Goal: Task Accomplishment & Management: Complete application form

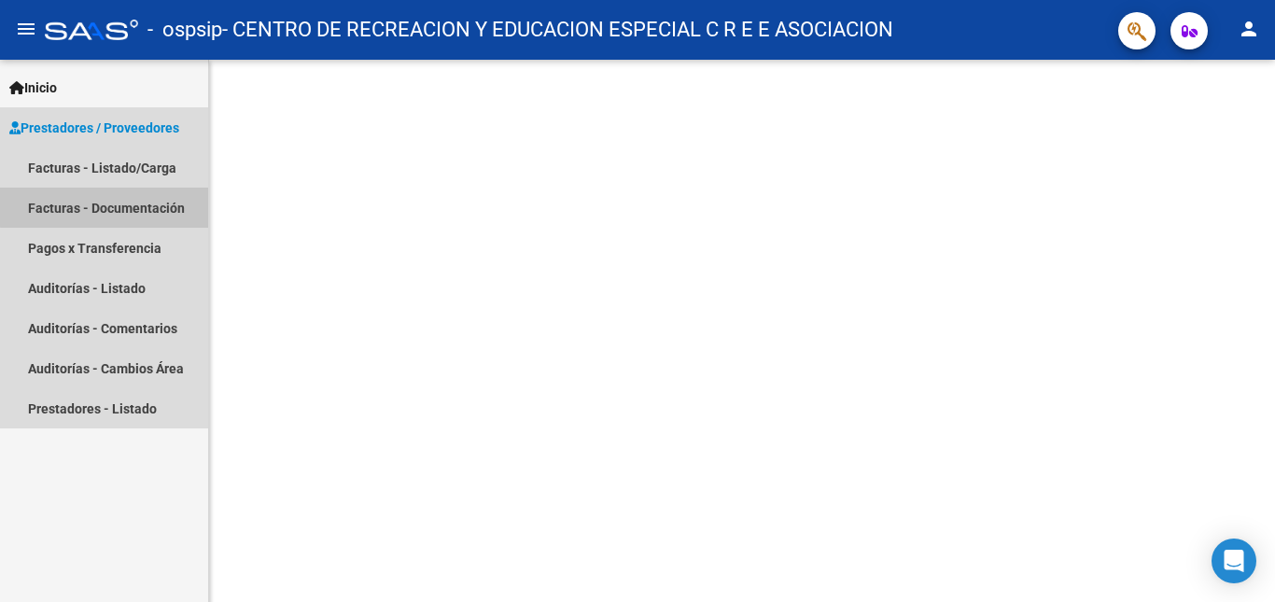
click at [105, 207] on link "Facturas - Documentación" at bounding box center [104, 208] width 208 height 40
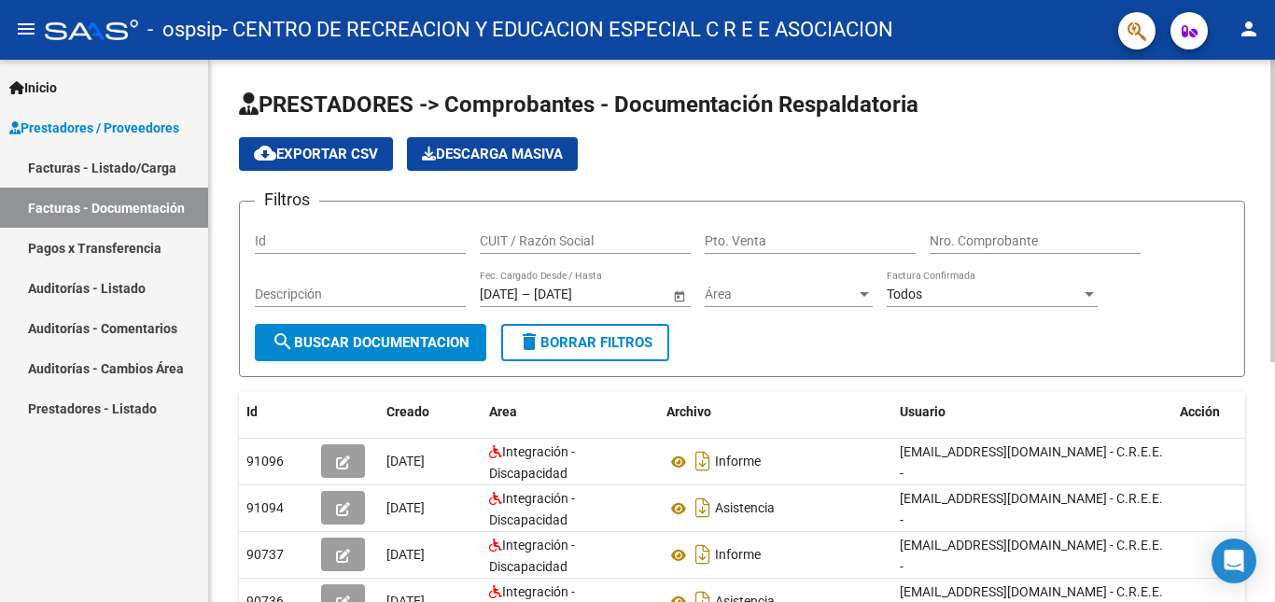
scroll to position [93, 0]
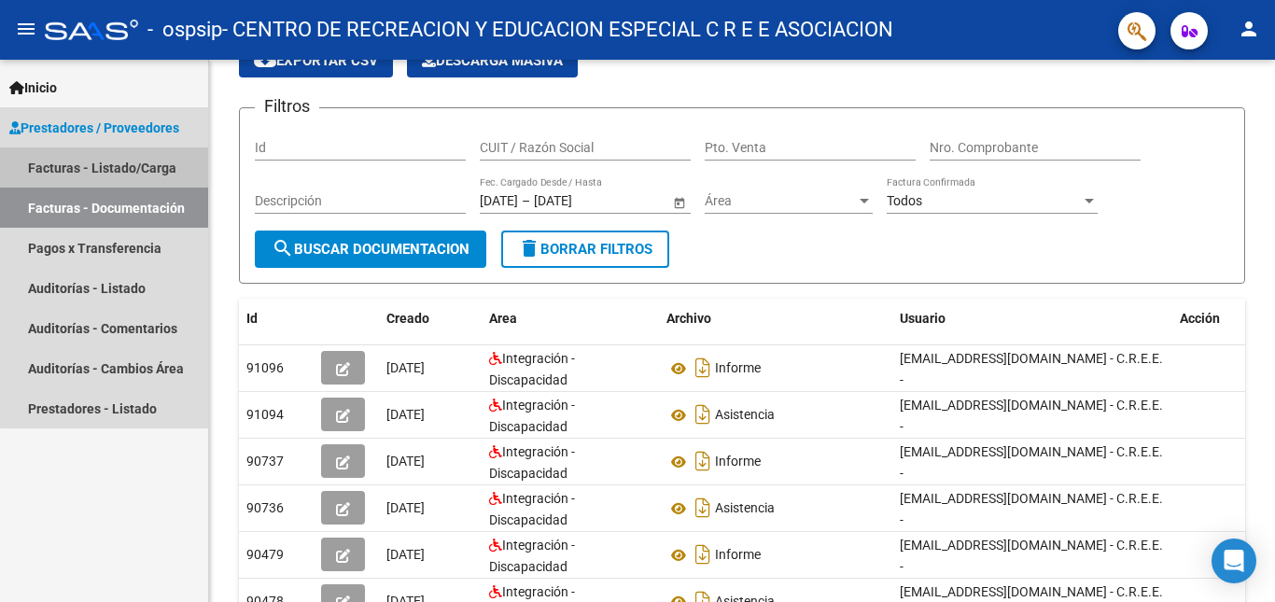
click at [125, 167] on link "Facturas - Listado/Carga" at bounding box center [104, 167] width 208 height 40
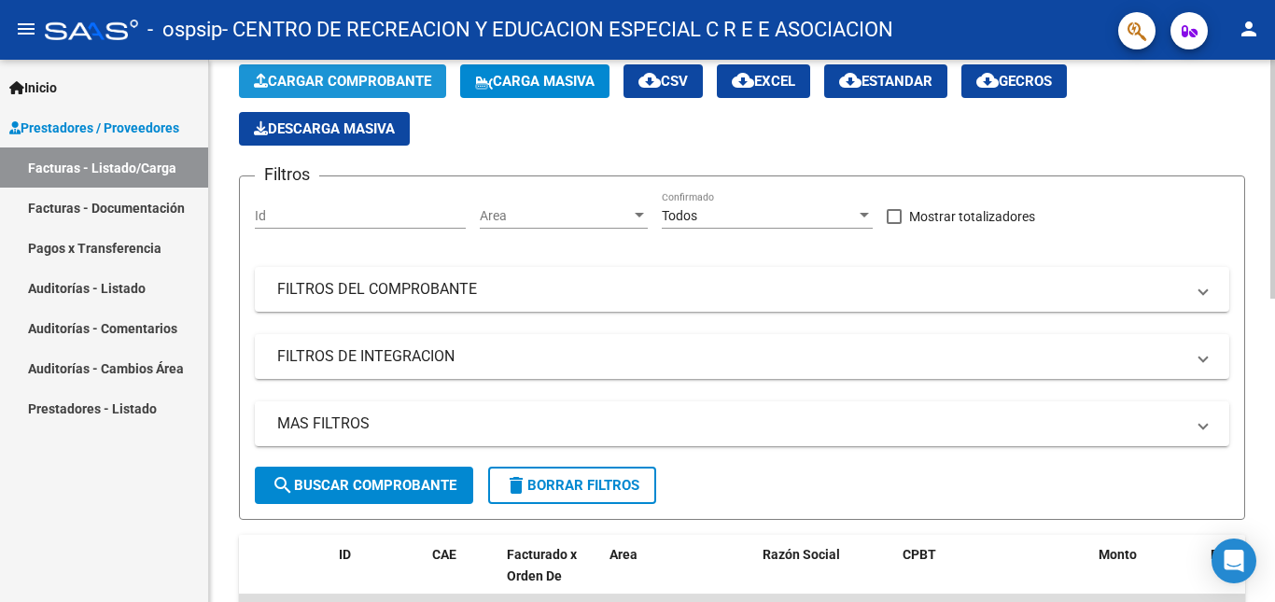
click at [336, 83] on span "Cargar Comprobante" at bounding box center [342, 81] width 177 height 17
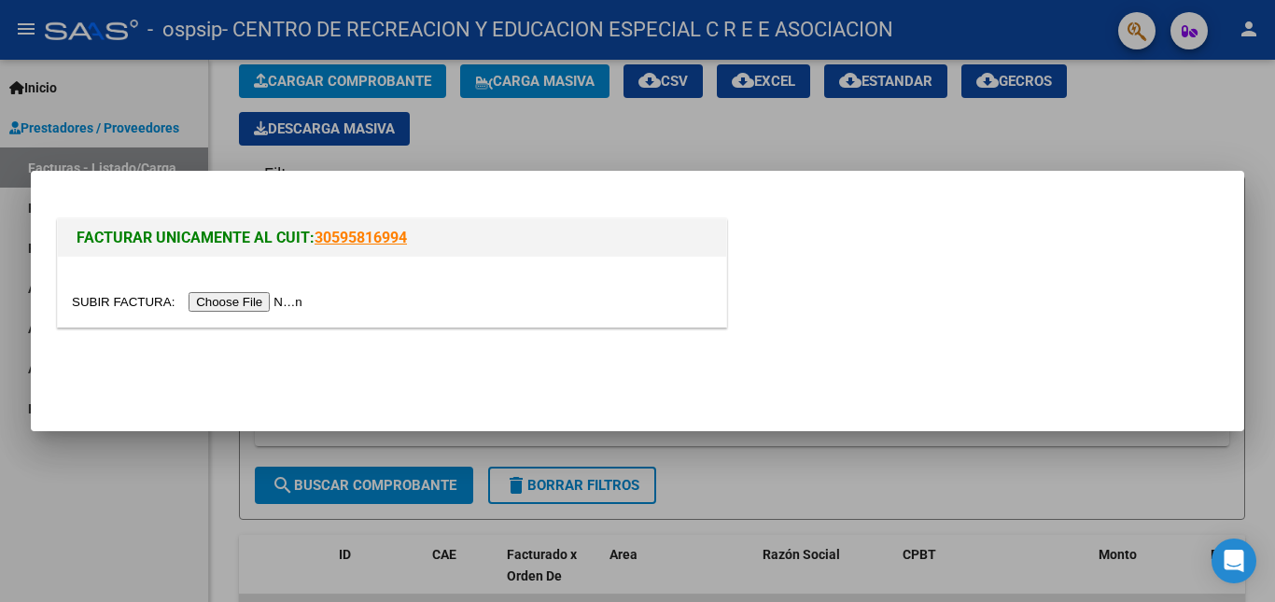
click at [231, 303] on input "file" at bounding box center [190, 302] width 236 height 20
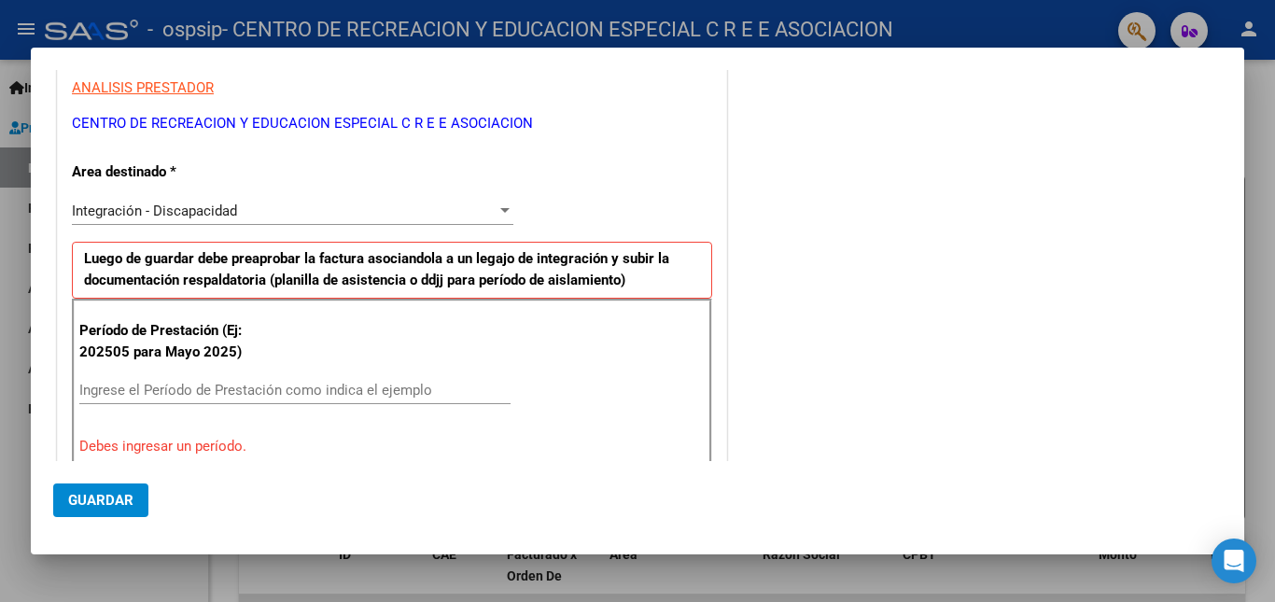
scroll to position [373, 0]
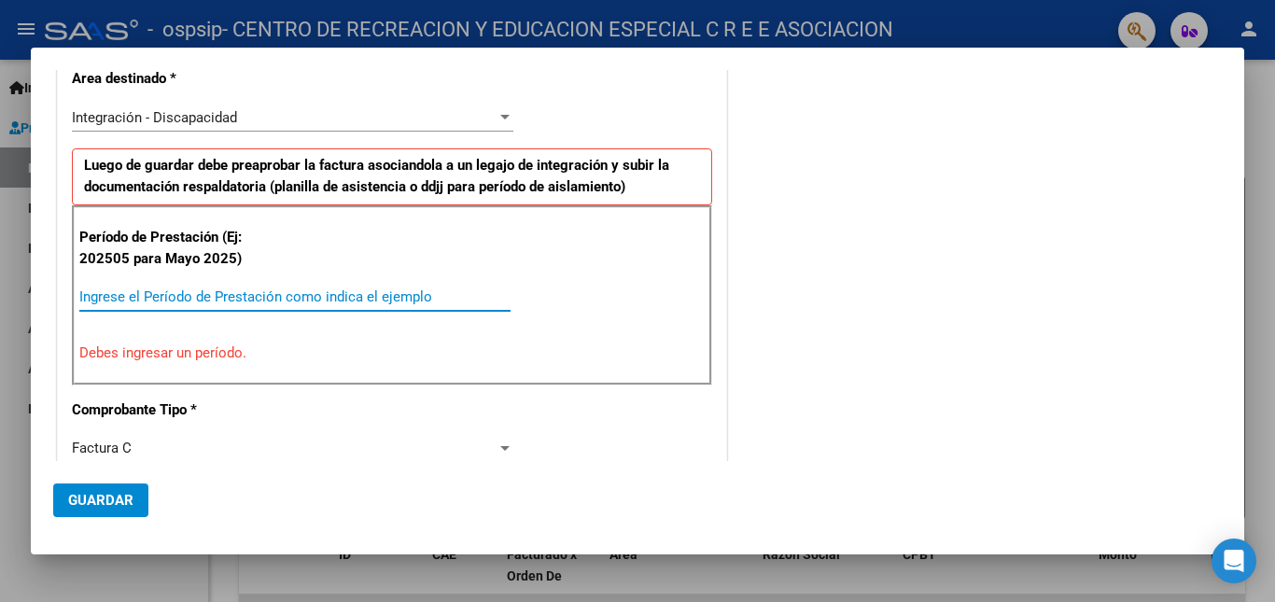
click at [110, 294] on input "Ingrese el Período de Prestación como indica el ejemplo" at bounding box center [294, 296] width 431 height 17
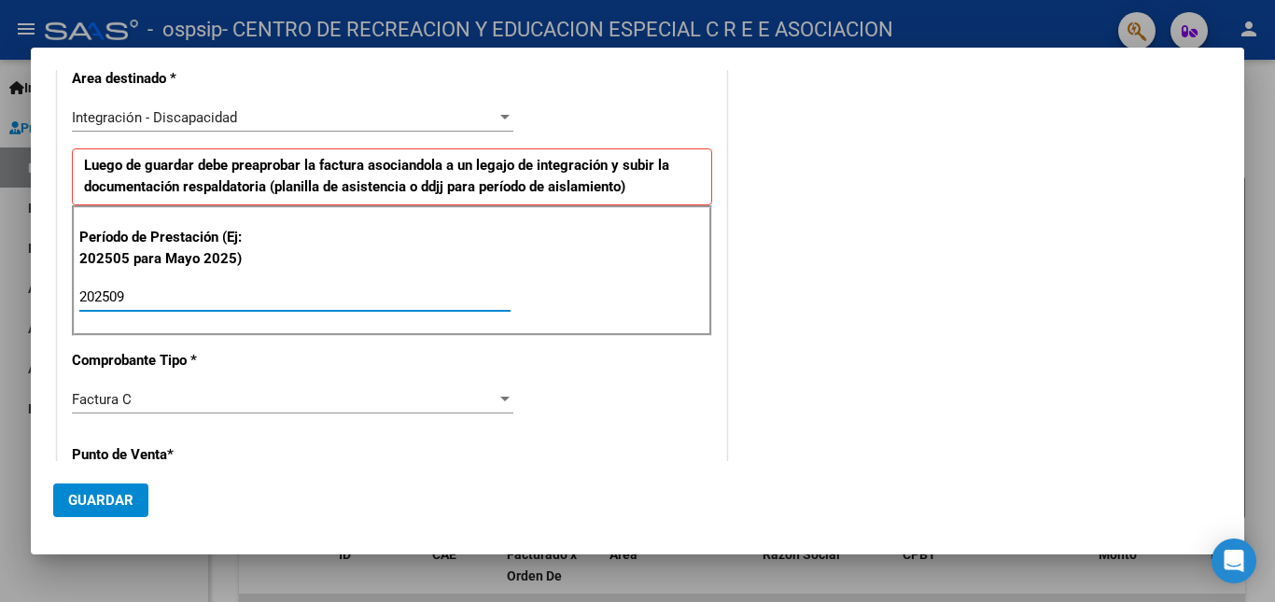
type input "202509"
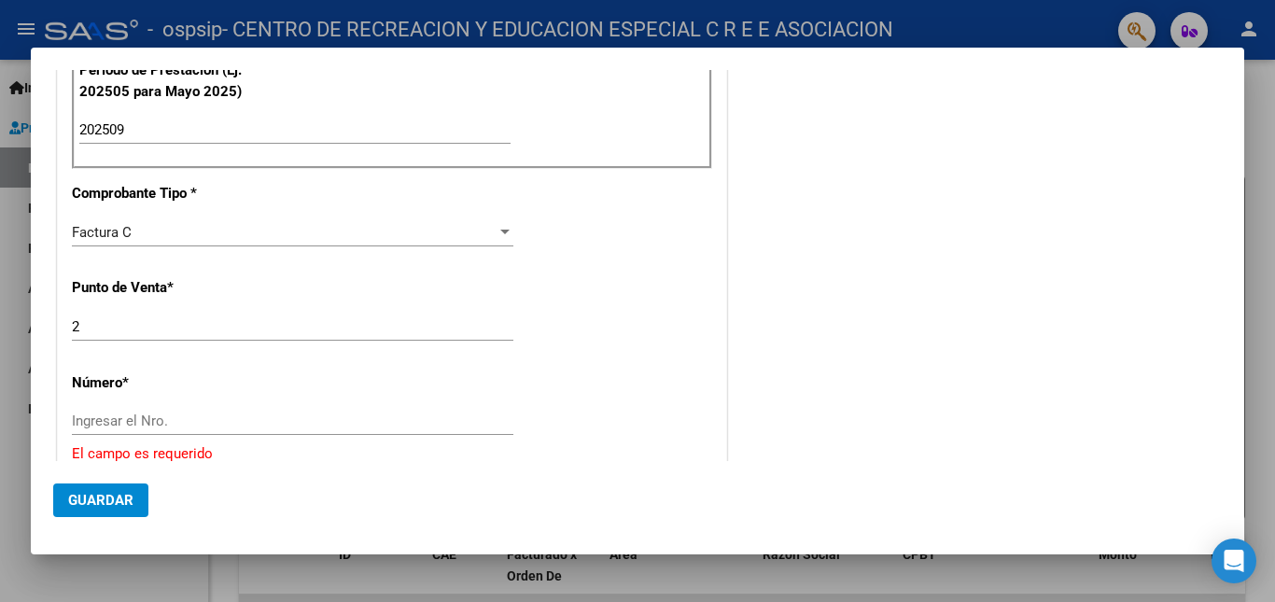
scroll to position [560, 0]
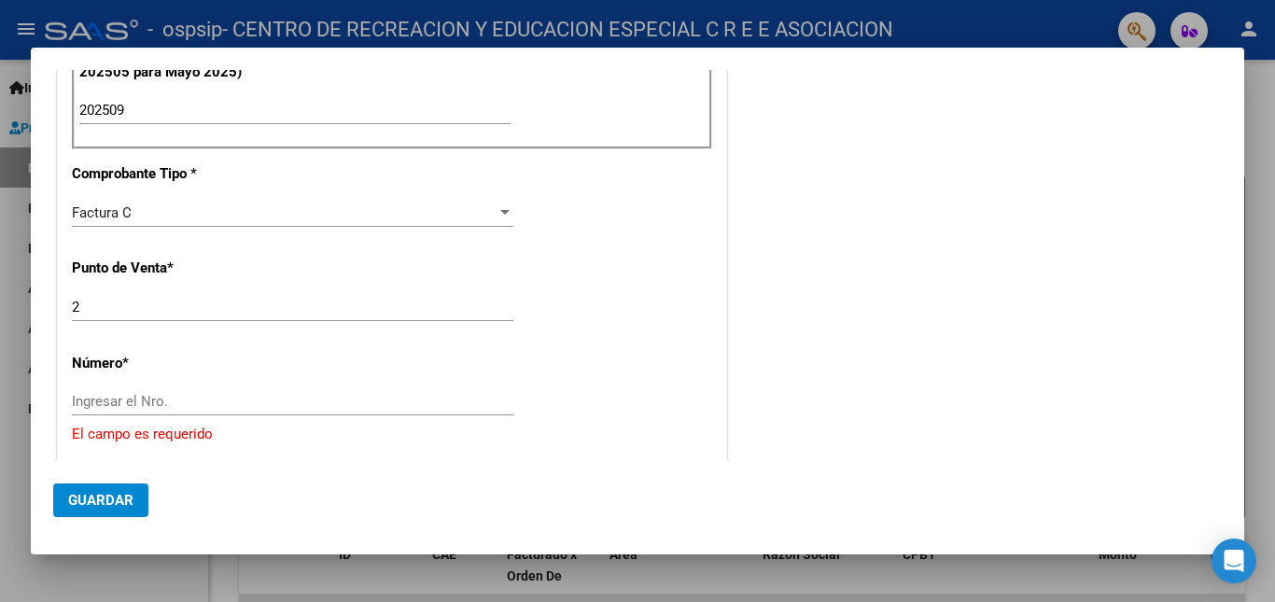
click at [88, 396] on input "Ingresar el Nro." at bounding box center [292, 401] width 441 height 17
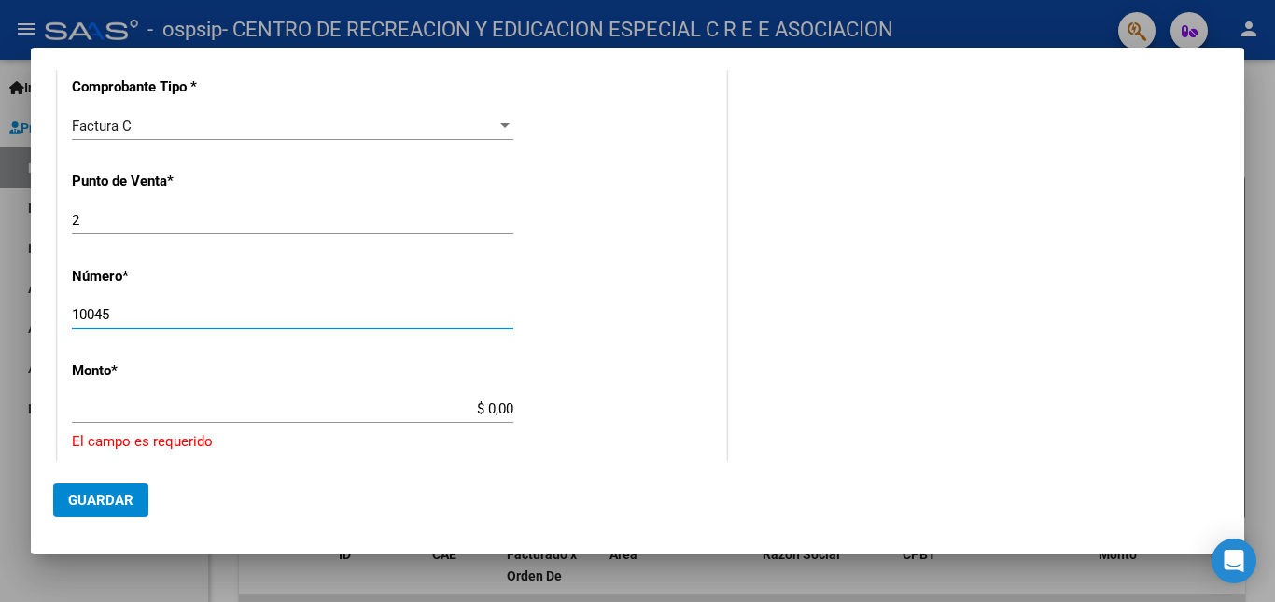
scroll to position [653, 0]
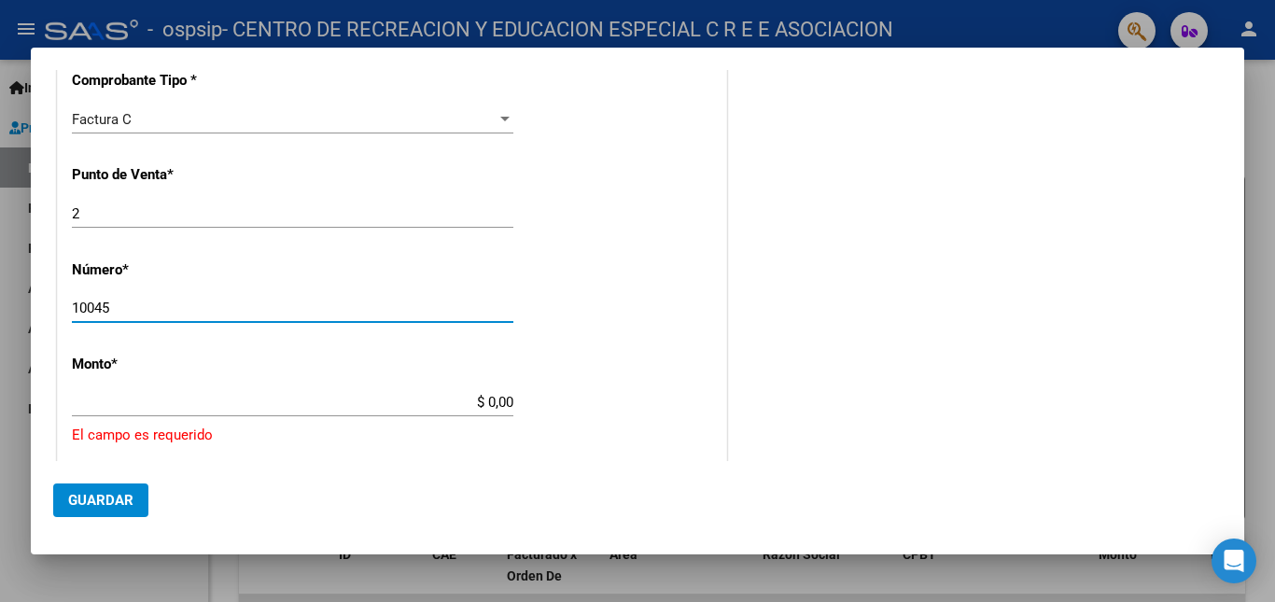
type input "10045"
drag, startPoint x: 133, startPoint y: 398, endPoint x: 144, endPoint y: 399, distance: 10.3
click at [136, 399] on input "$ 0,00" at bounding box center [292, 402] width 441 height 17
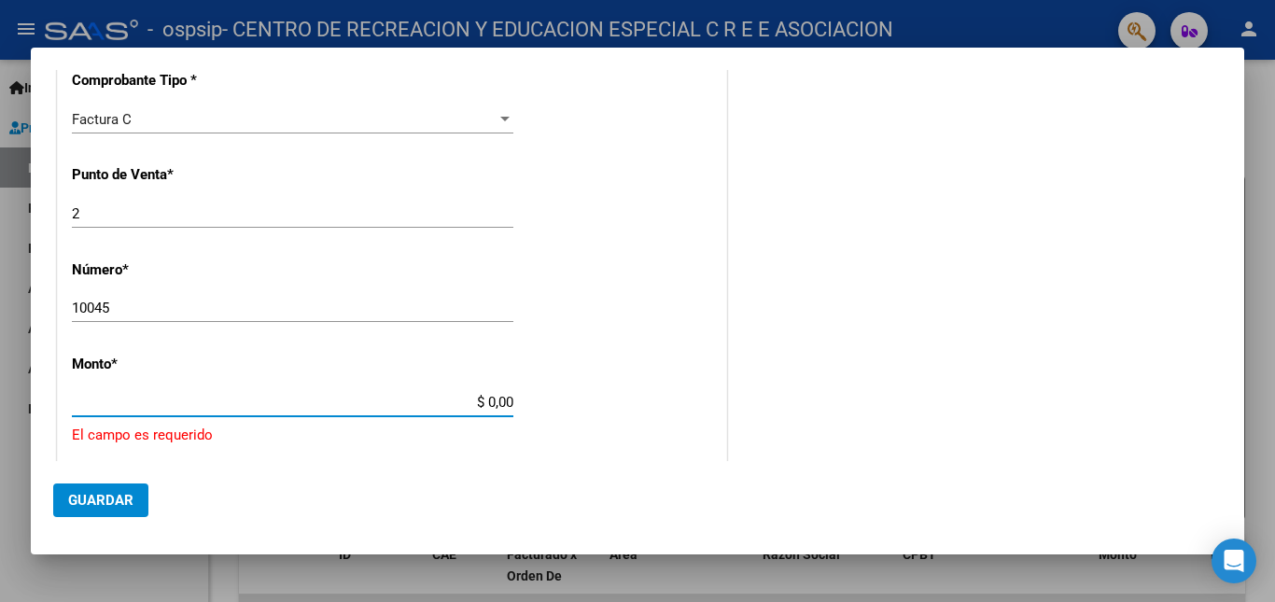
type input "$ 679.448,99"
type input "[DATE]"
type input "75406794229536"
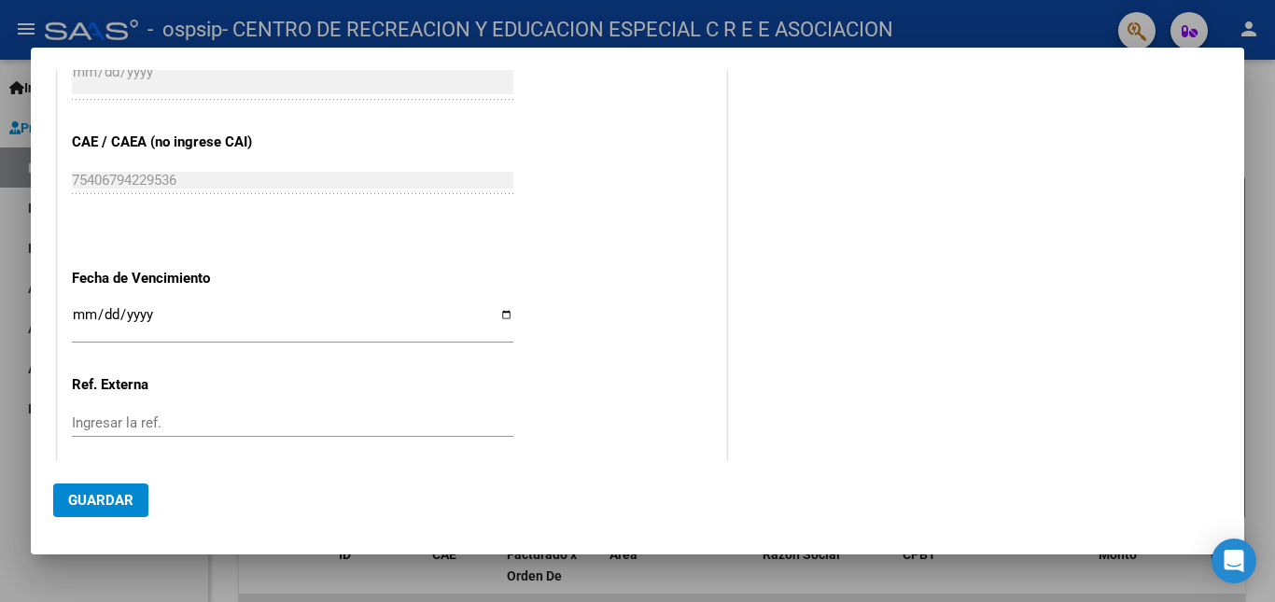
scroll to position [1120, 0]
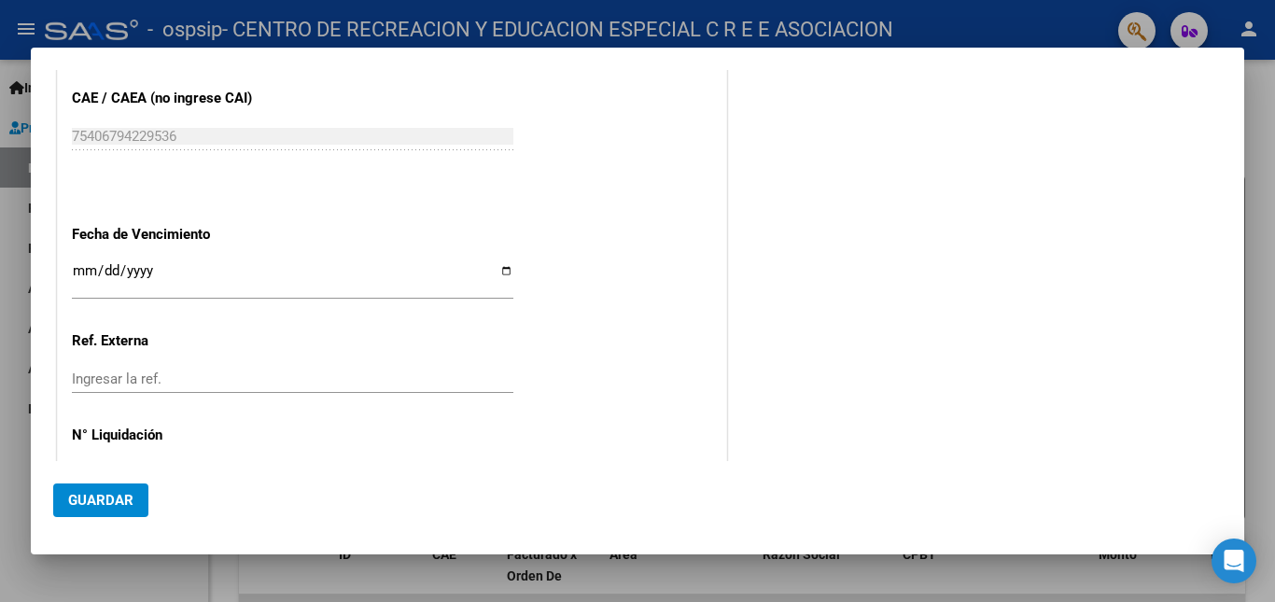
click at [501, 272] on input "Ingresar la fecha" at bounding box center [292, 278] width 441 height 30
type input "[DATE]"
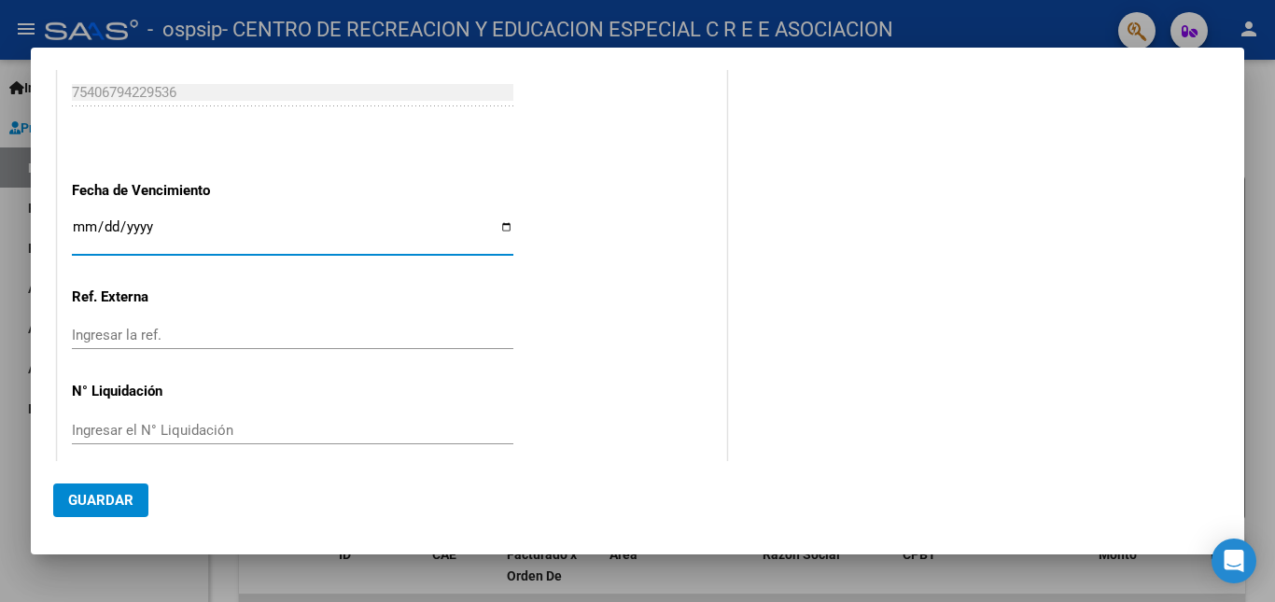
scroll to position [1182, 0]
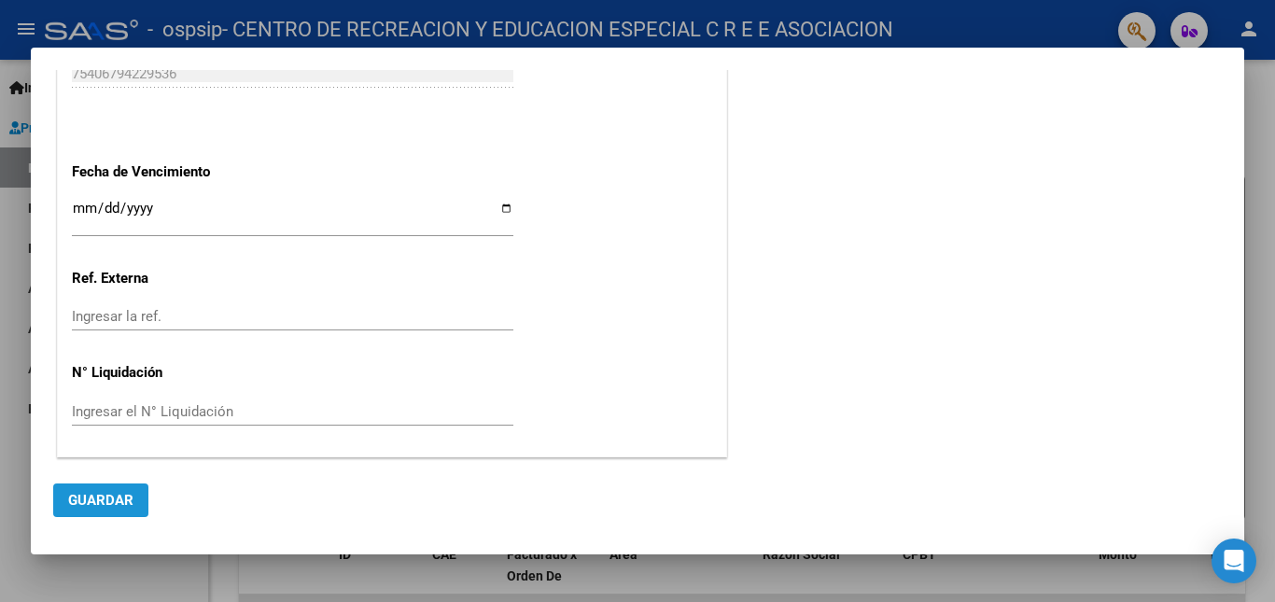
click at [95, 493] on span "Guardar" at bounding box center [100, 500] width 65 height 17
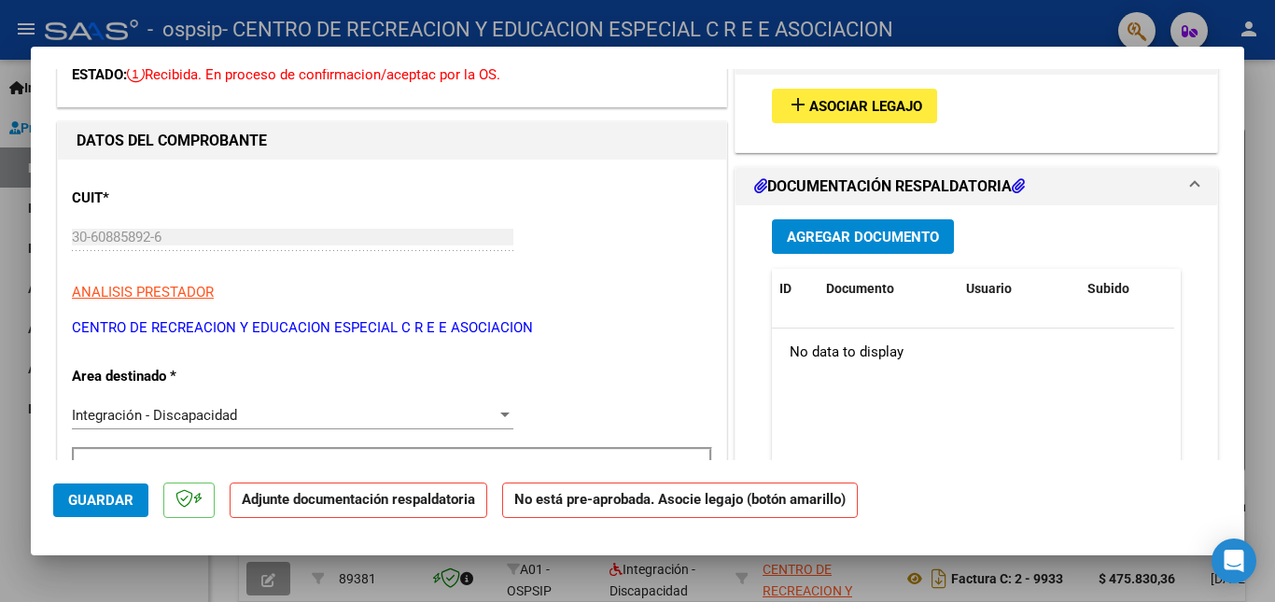
scroll to position [0, 0]
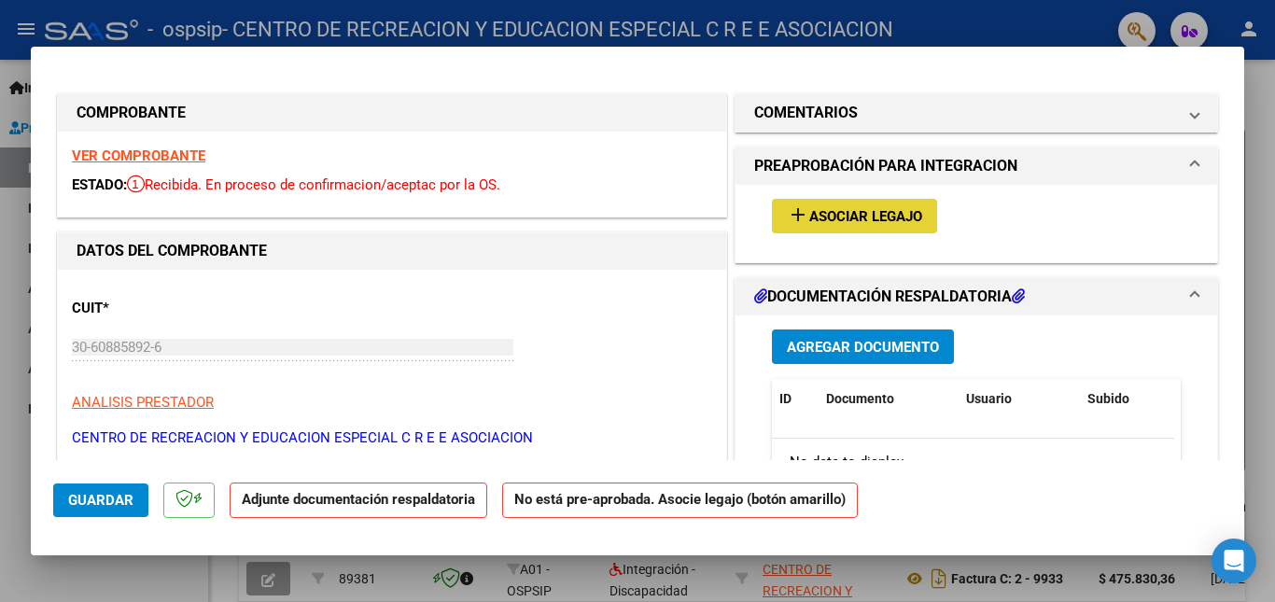
click at [829, 217] on span "Asociar Legajo" at bounding box center [865, 216] width 113 height 17
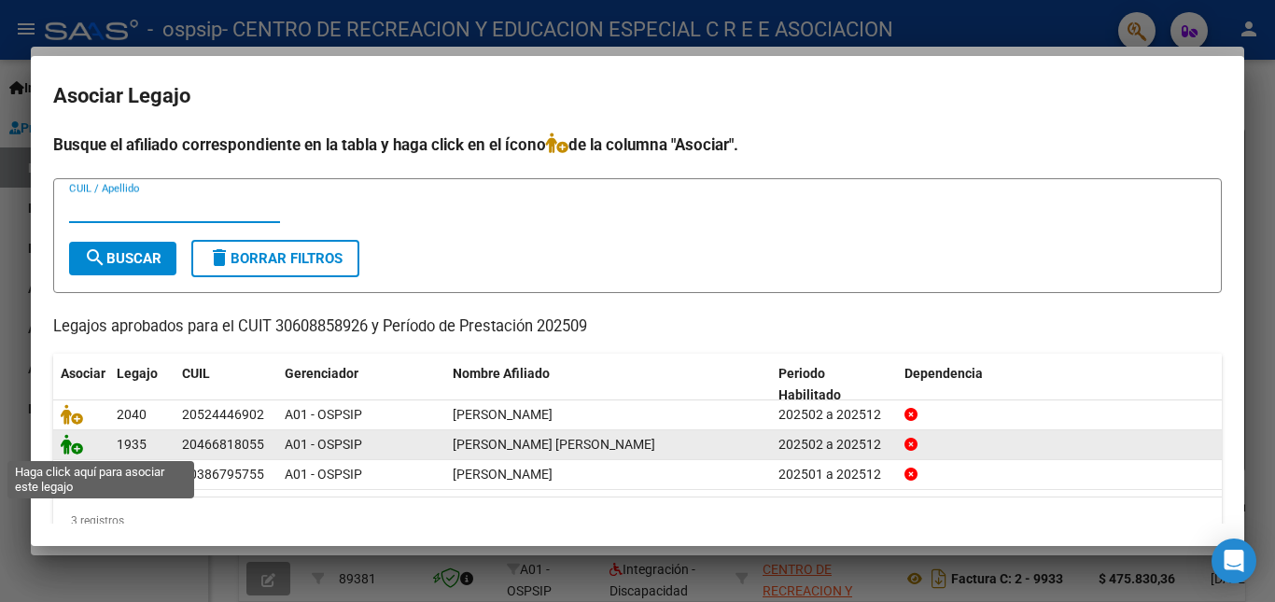
click at [77, 449] on icon at bounding box center [72, 444] width 22 height 21
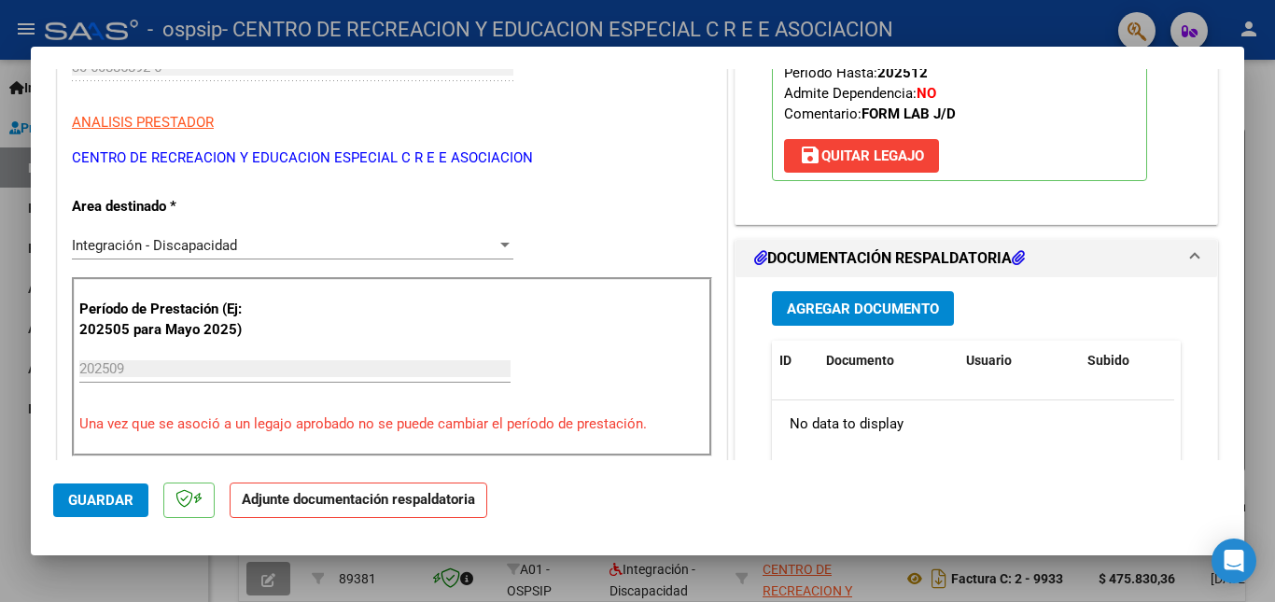
scroll to position [373, 0]
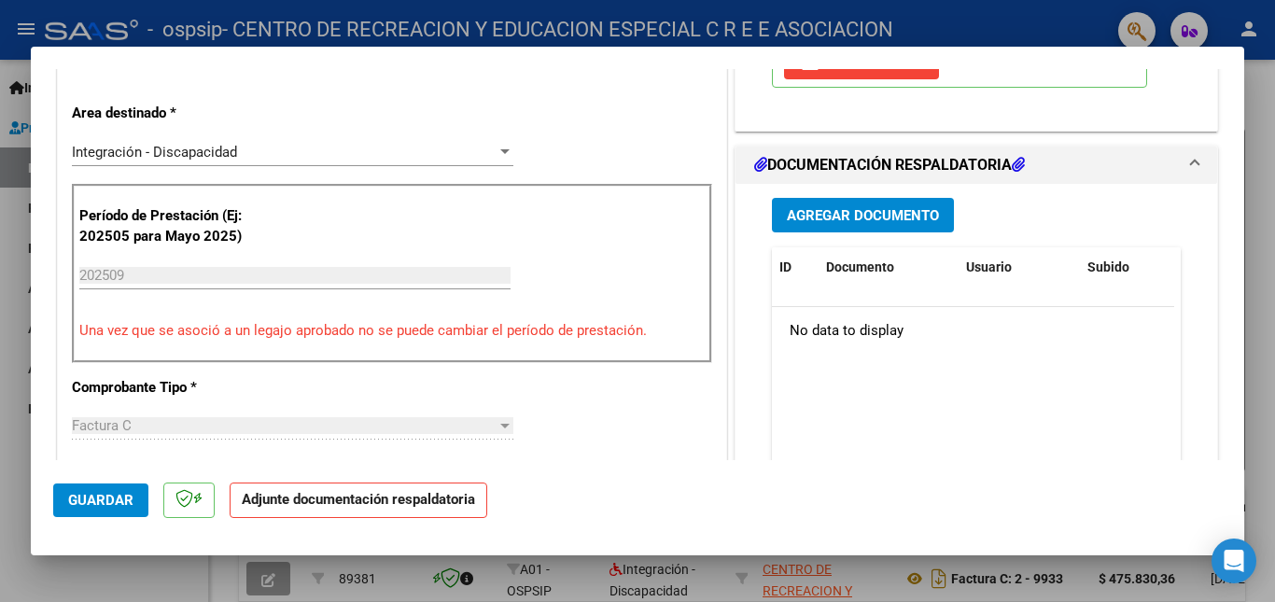
click at [876, 212] on span "Agregar Documento" at bounding box center [863, 215] width 152 height 17
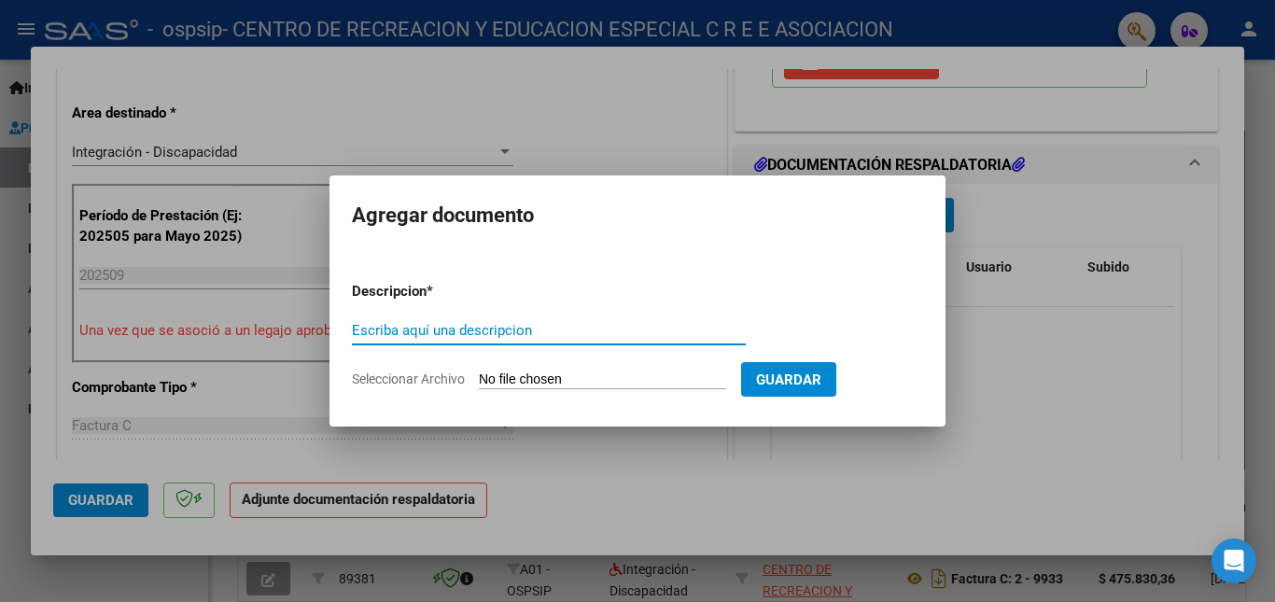
click at [821, 377] on span "Guardar" at bounding box center [788, 379] width 65 height 17
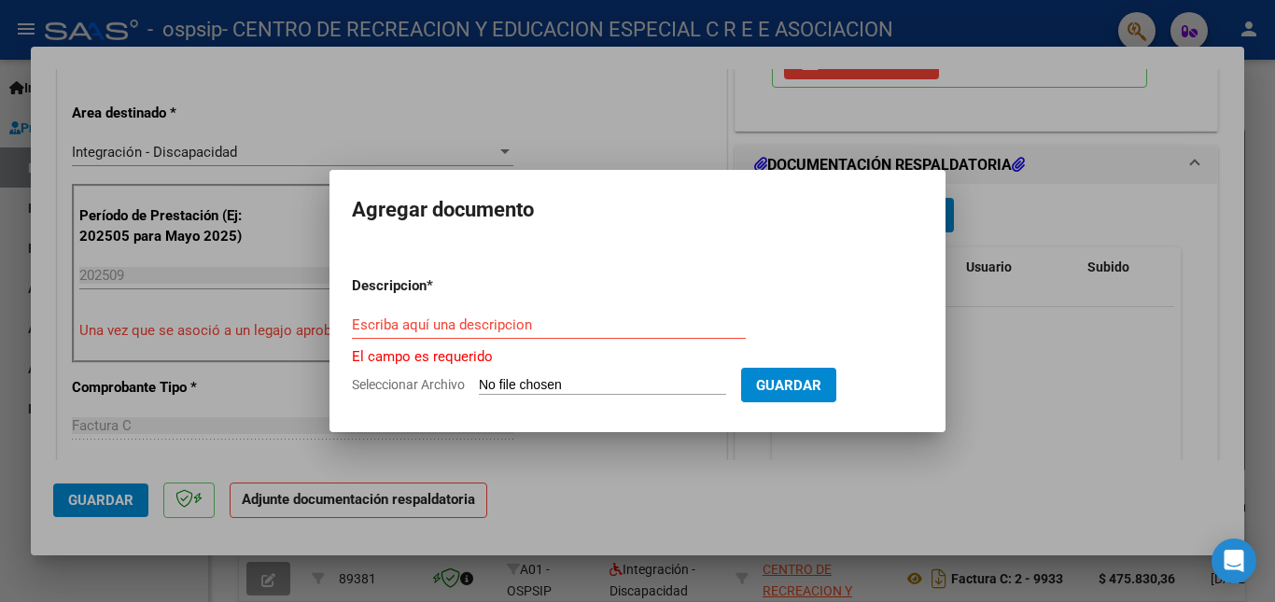
click at [385, 325] on input "Escriba aquí una descripcion" at bounding box center [549, 324] width 394 height 17
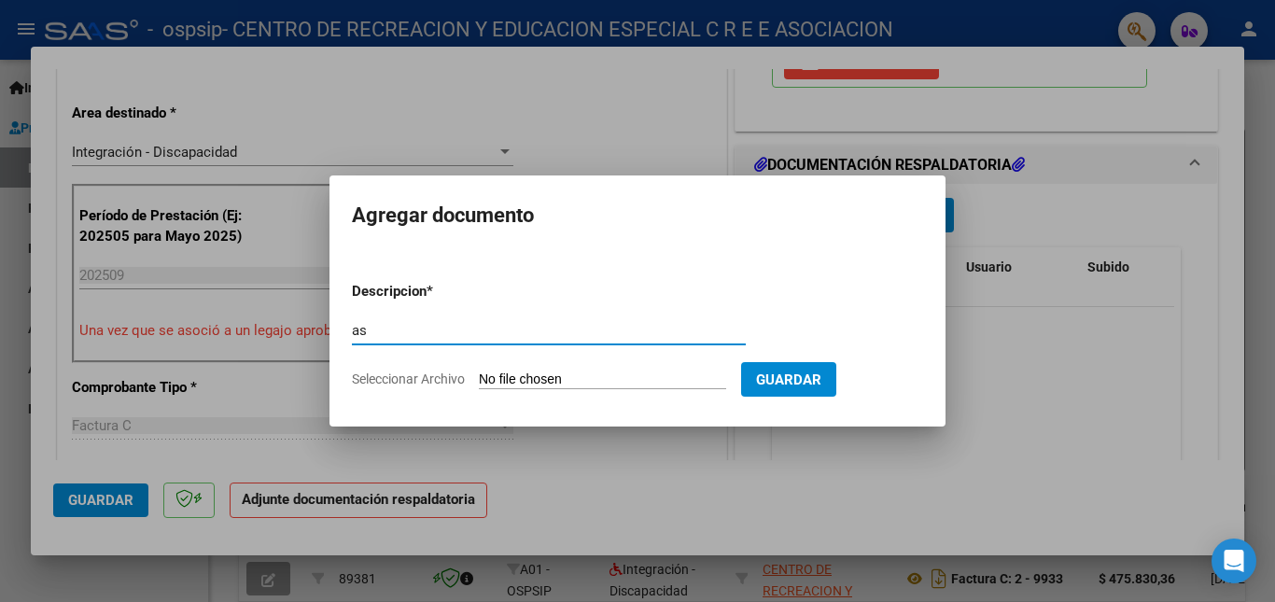
type input "a"
type input "Asistencia [PERSON_NAME] R 09-2025"
click at [533, 367] on form "Descripcion * Asistencia [PERSON_NAME] R 09-2025 Escriba aquí una descripcion S…" at bounding box center [637, 335] width 571 height 136
click at [439, 376] on span "Seleccionar Archivo" at bounding box center [408, 378] width 113 height 15
click at [479, 376] on input "Seleccionar Archivo" at bounding box center [602, 380] width 247 height 18
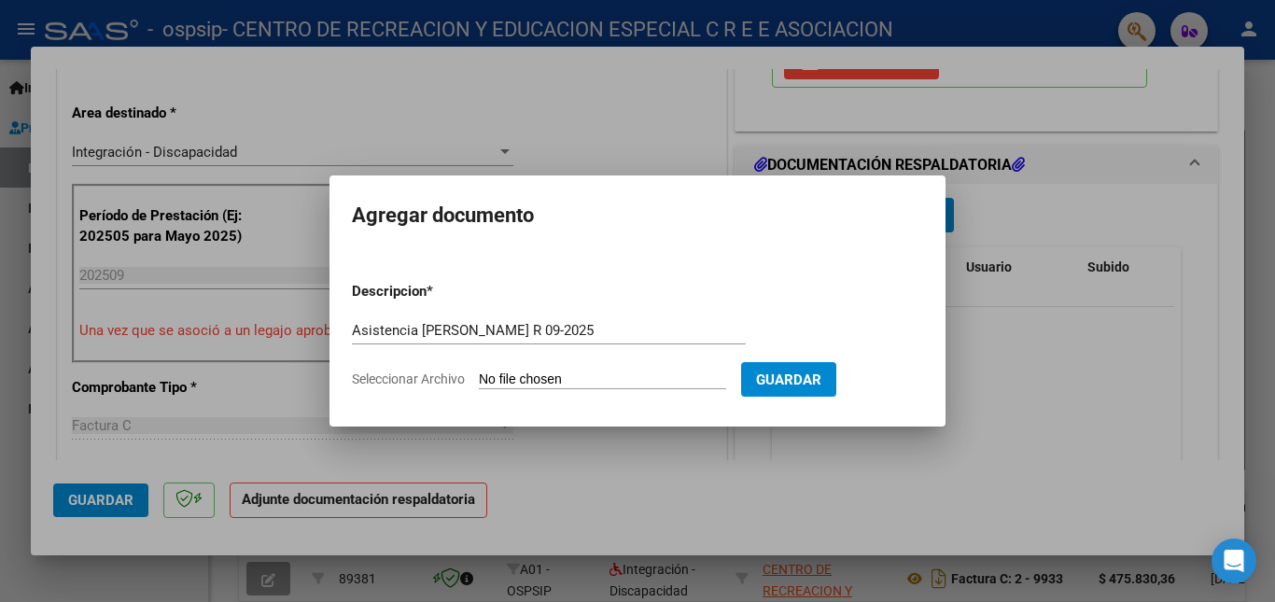
type input "C:\fakepath\Asistencia [PERSON_NAME] 09-2025.pdf"
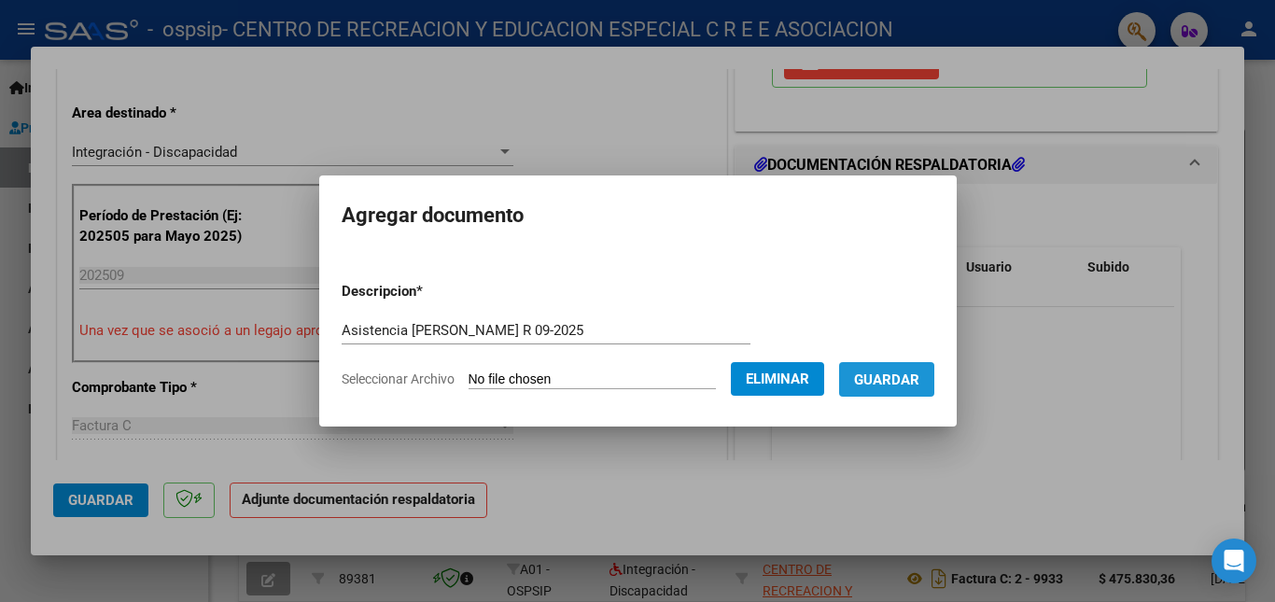
click at [905, 384] on span "Guardar" at bounding box center [886, 379] width 65 height 17
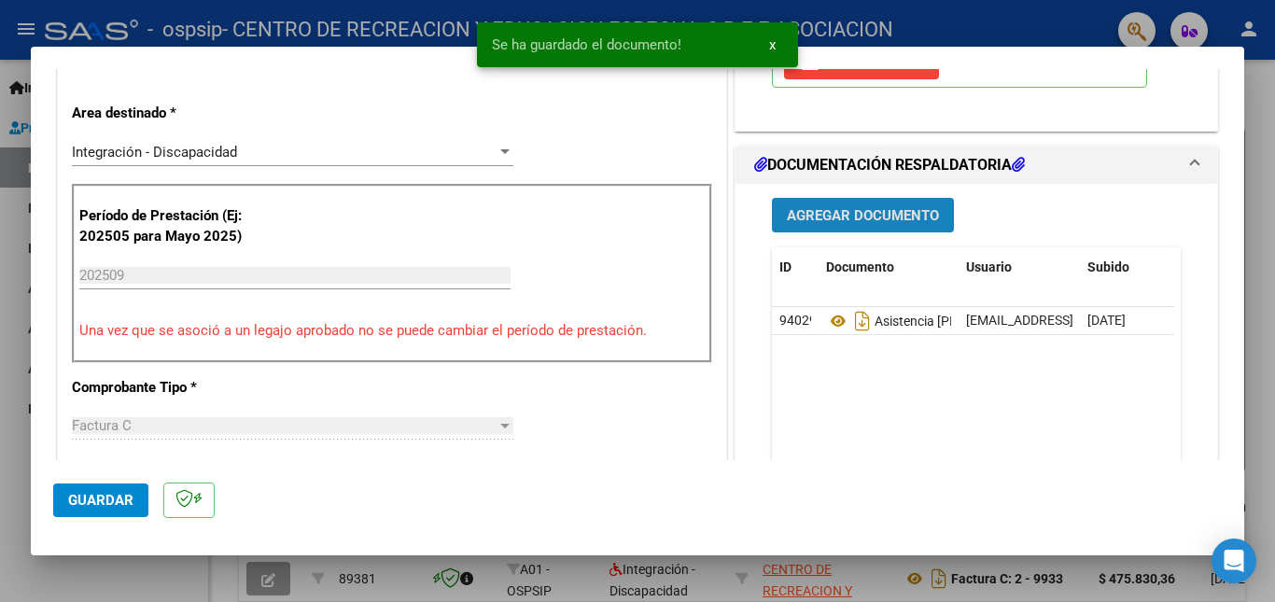
click at [854, 216] on span "Agregar Documento" at bounding box center [863, 215] width 152 height 17
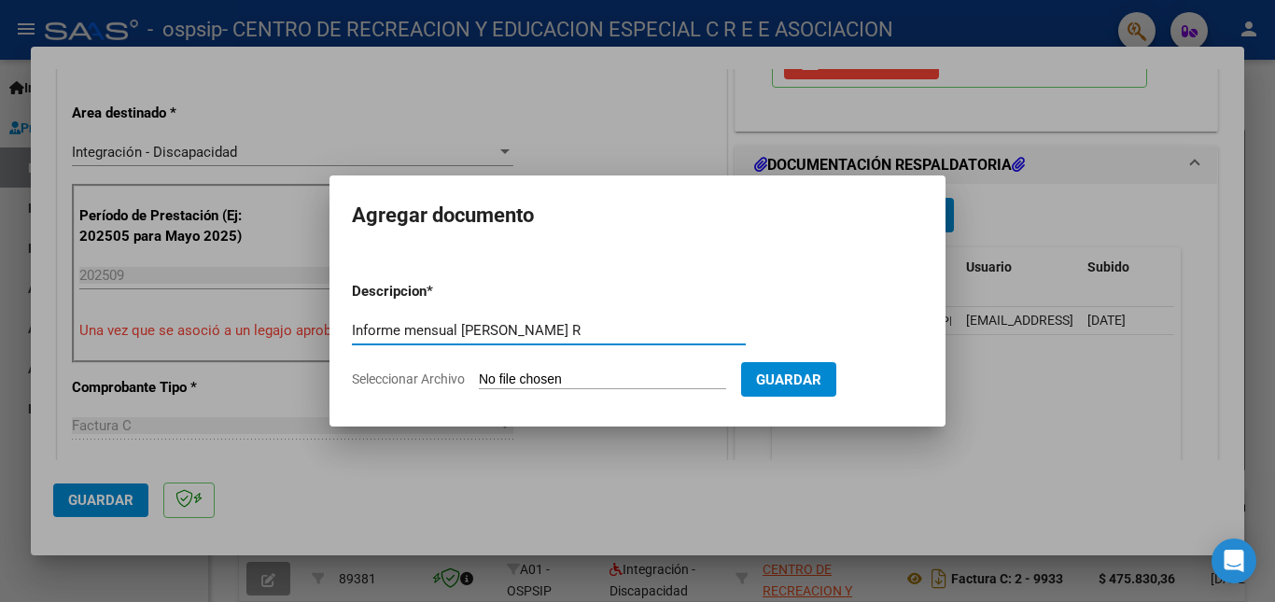
type input "Informe mensual [PERSON_NAME] R"
click at [436, 381] on span "Seleccionar Archivo" at bounding box center [408, 378] width 113 height 15
click at [479, 381] on input "Seleccionar Archivo" at bounding box center [602, 380] width 247 height 18
type input "C:\fakepath\Informe [PERSON_NAME] 09-2025.pdf"
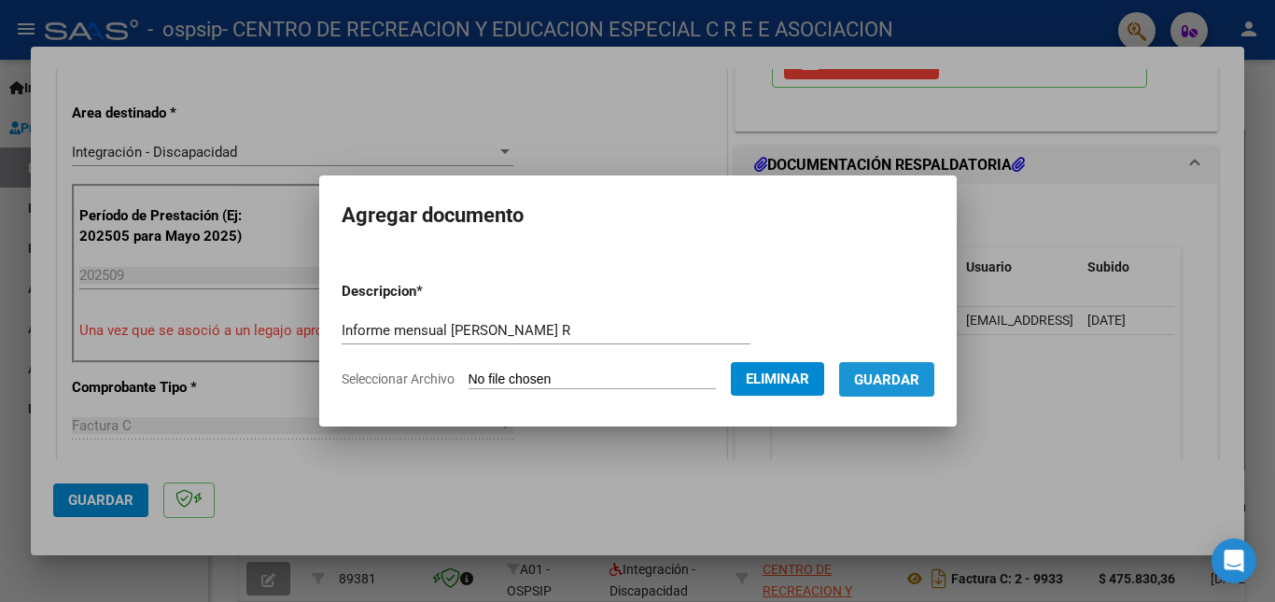
click at [901, 374] on span "Guardar" at bounding box center [886, 379] width 65 height 17
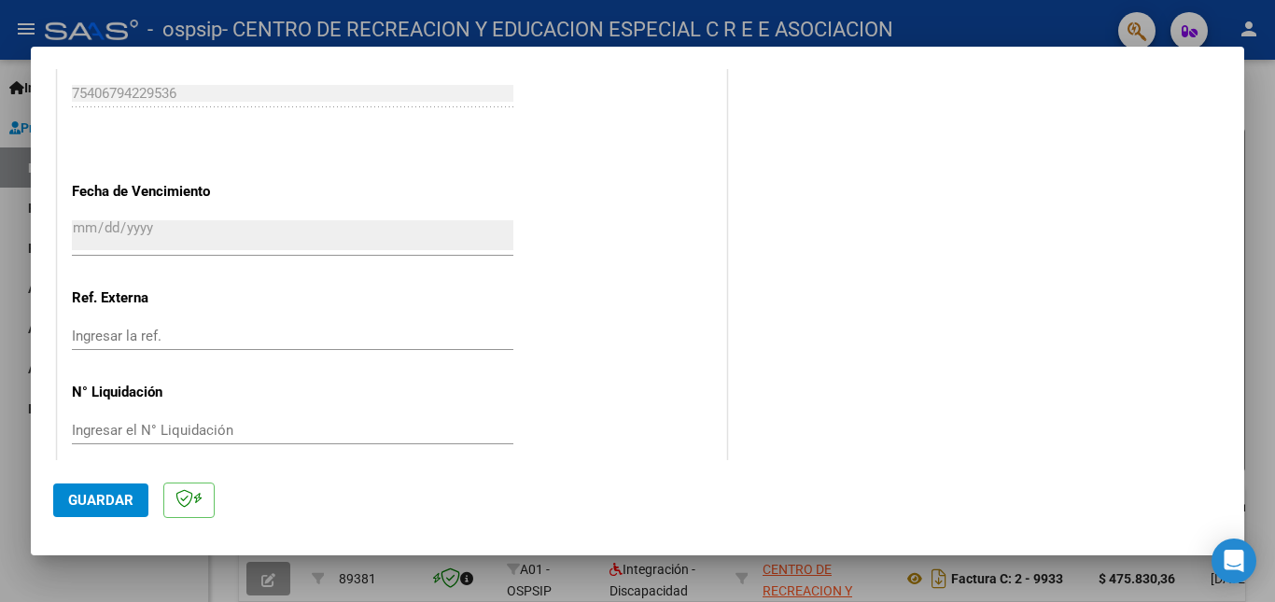
scroll to position [1210, 0]
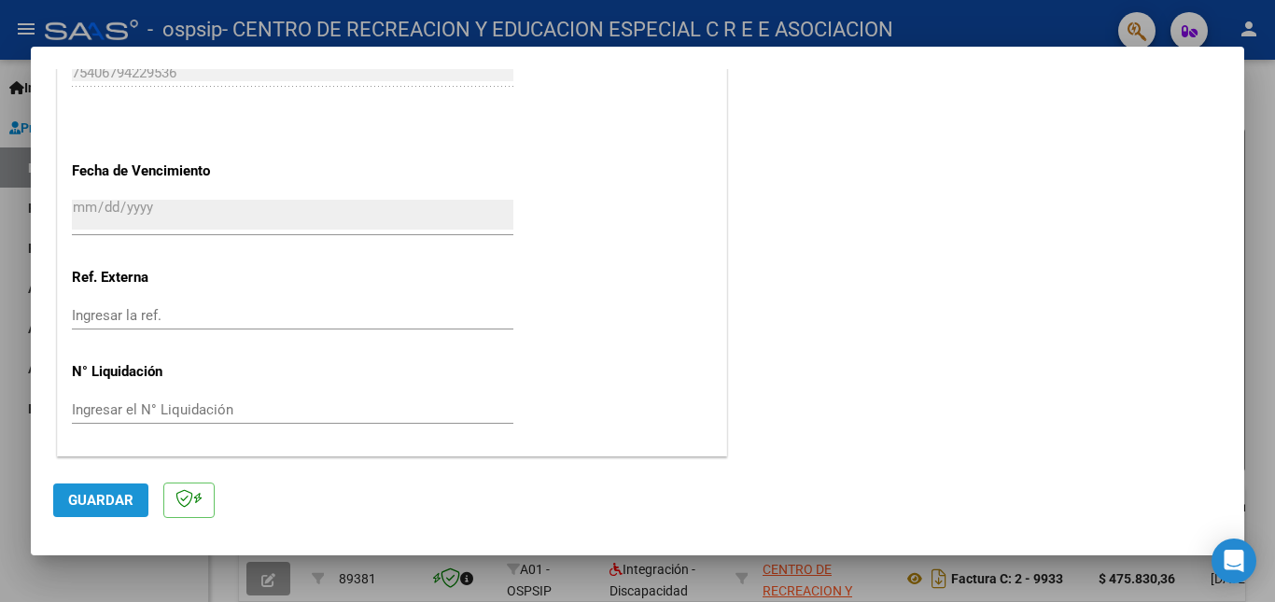
click at [105, 498] on span "Guardar" at bounding box center [100, 500] width 65 height 17
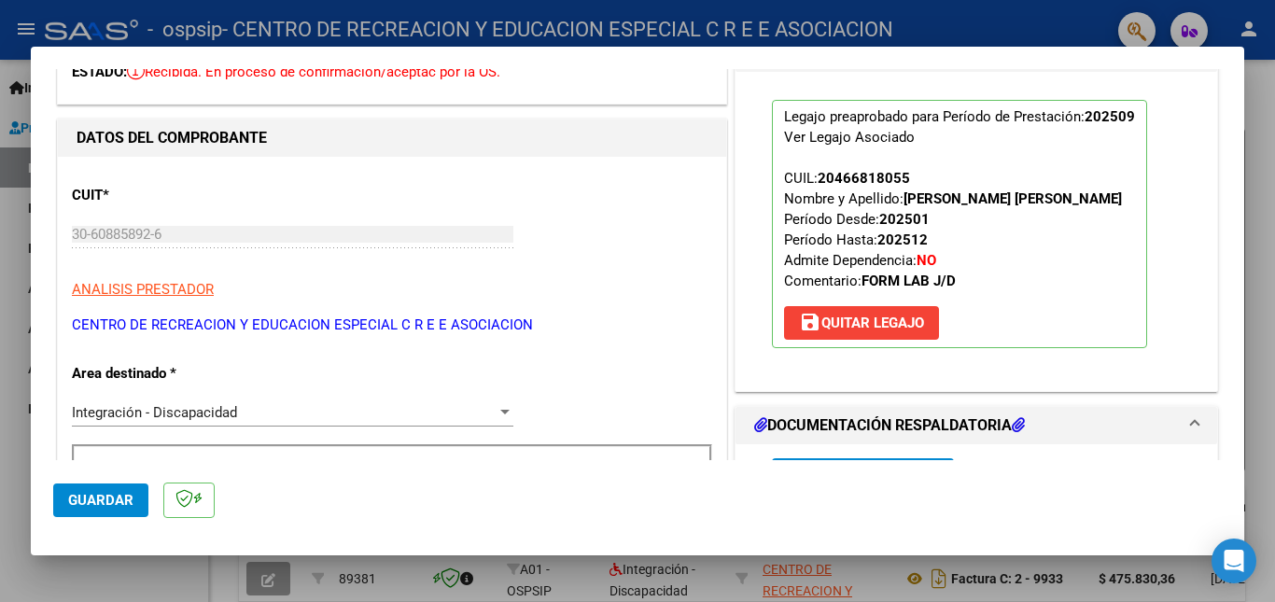
scroll to position [0, 0]
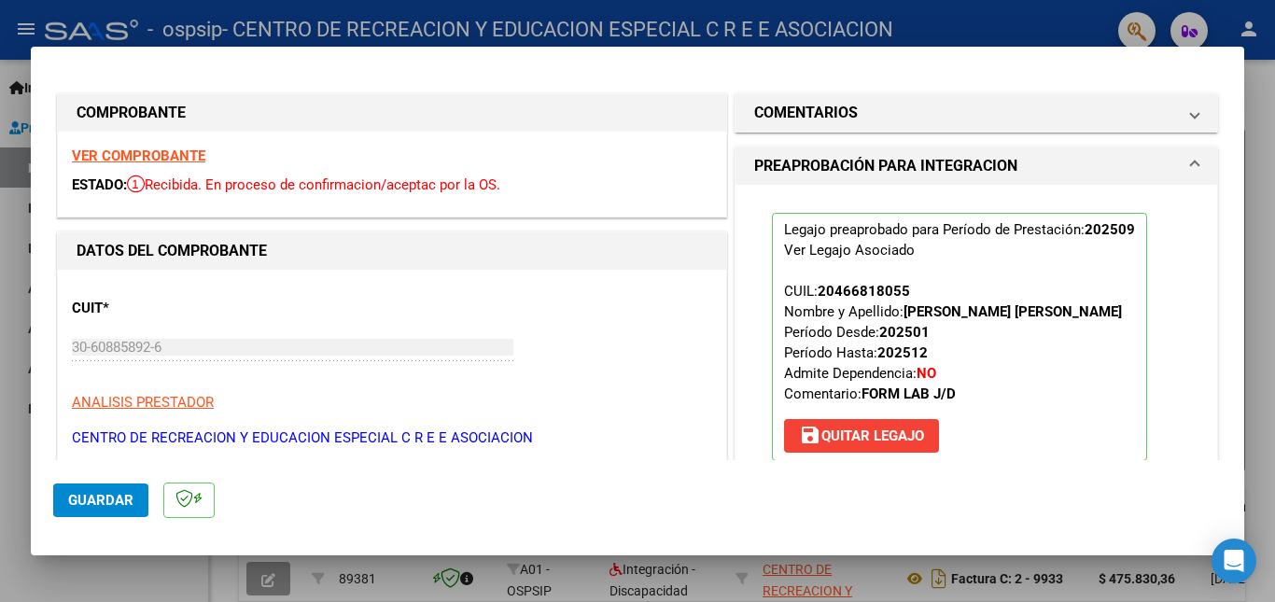
click at [1270, 228] on div at bounding box center [637, 301] width 1275 height 602
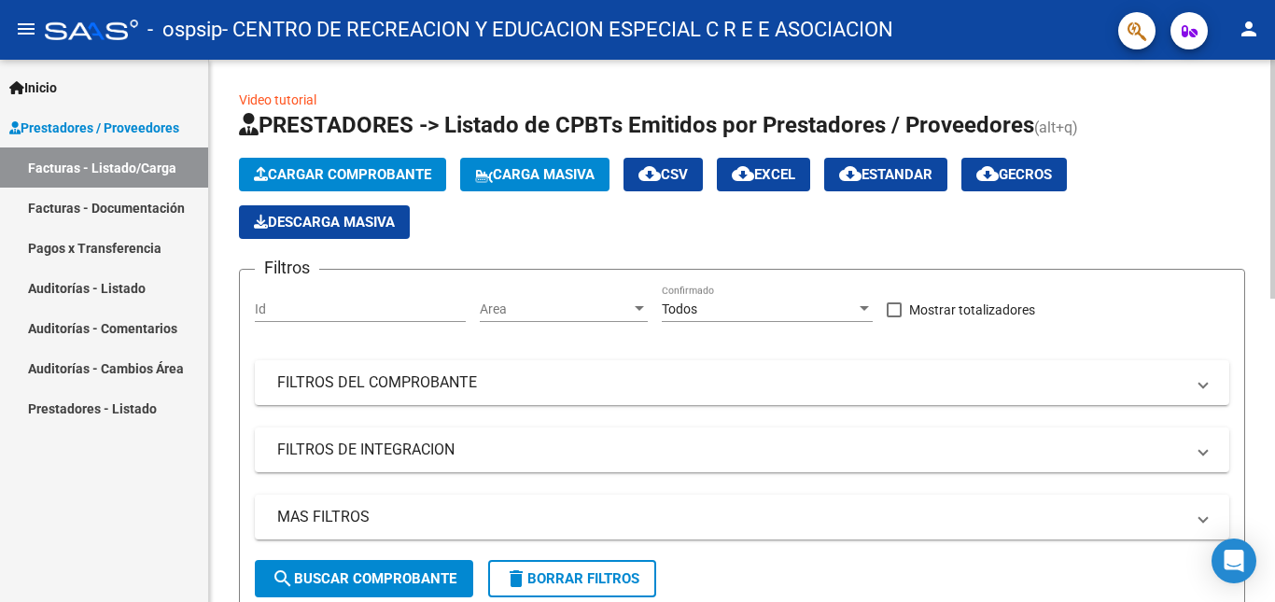
click at [356, 173] on span "Cargar Comprobante" at bounding box center [342, 174] width 177 height 17
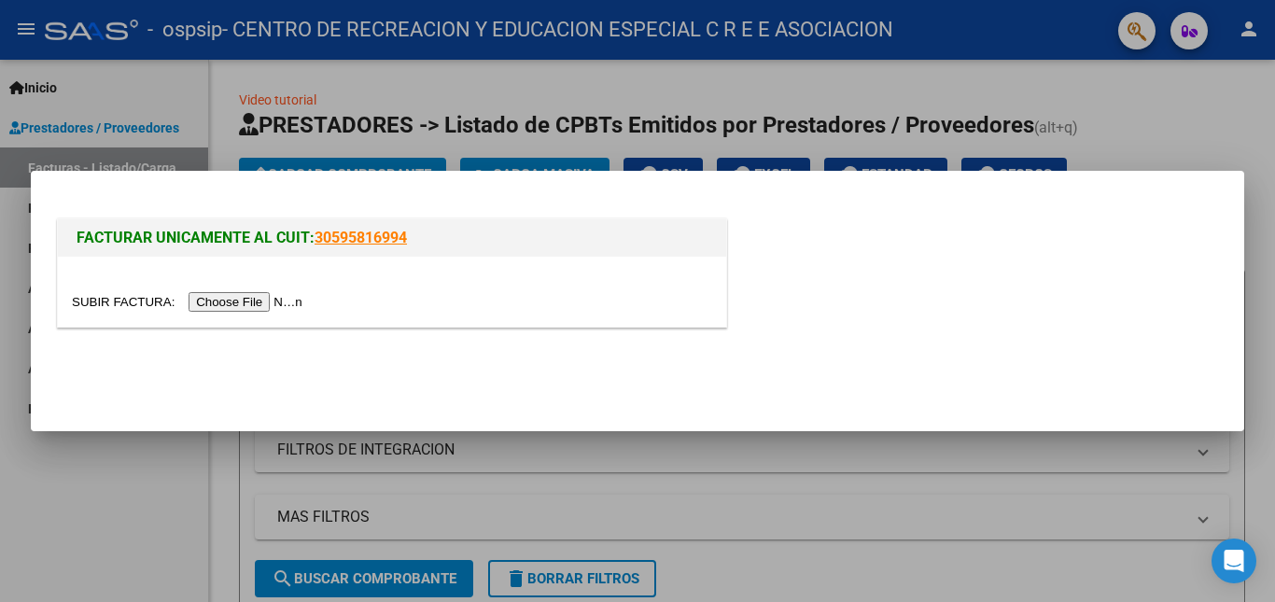
click at [261, 305] on input "file" at bounding box center [190, 302] width 236 height 20
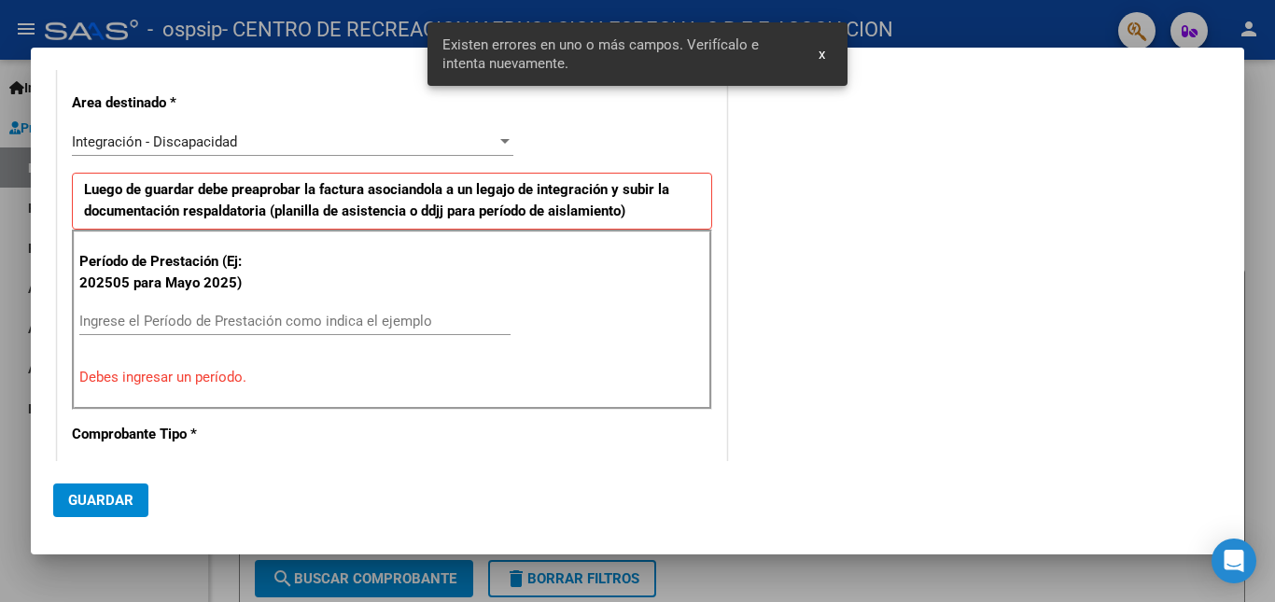
scroll to position [351, 0]
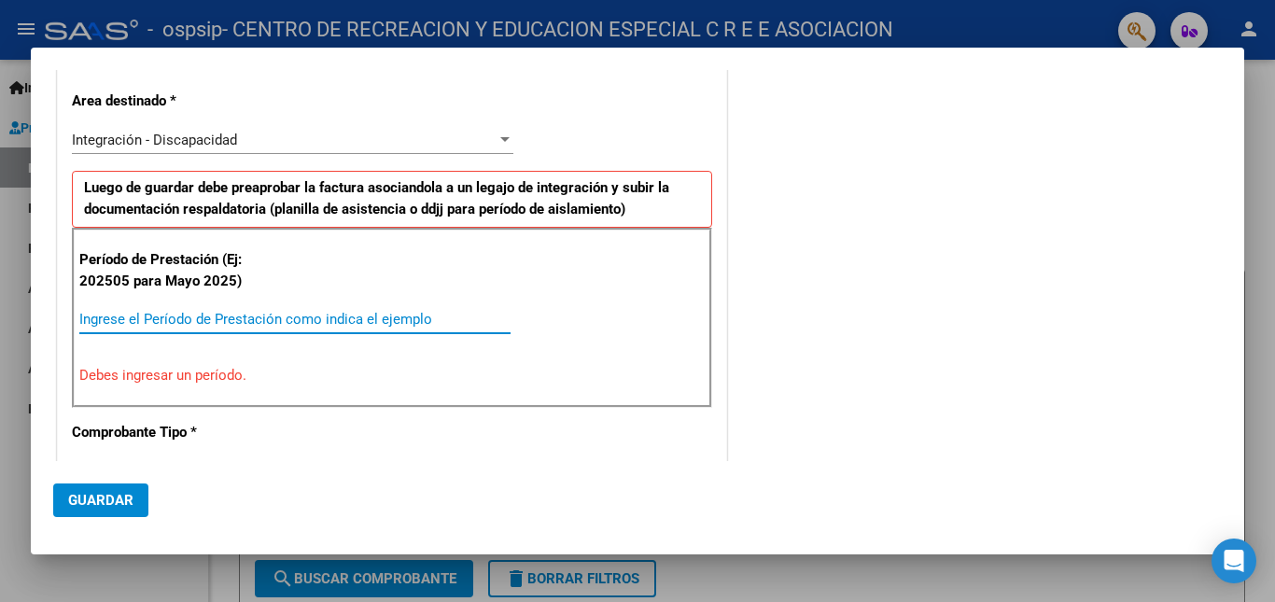
click at [109, 314] on input "Ingrese el Período de Prestación como indica el ejemplo" at bounding box center [294, 319] width 431 height 17
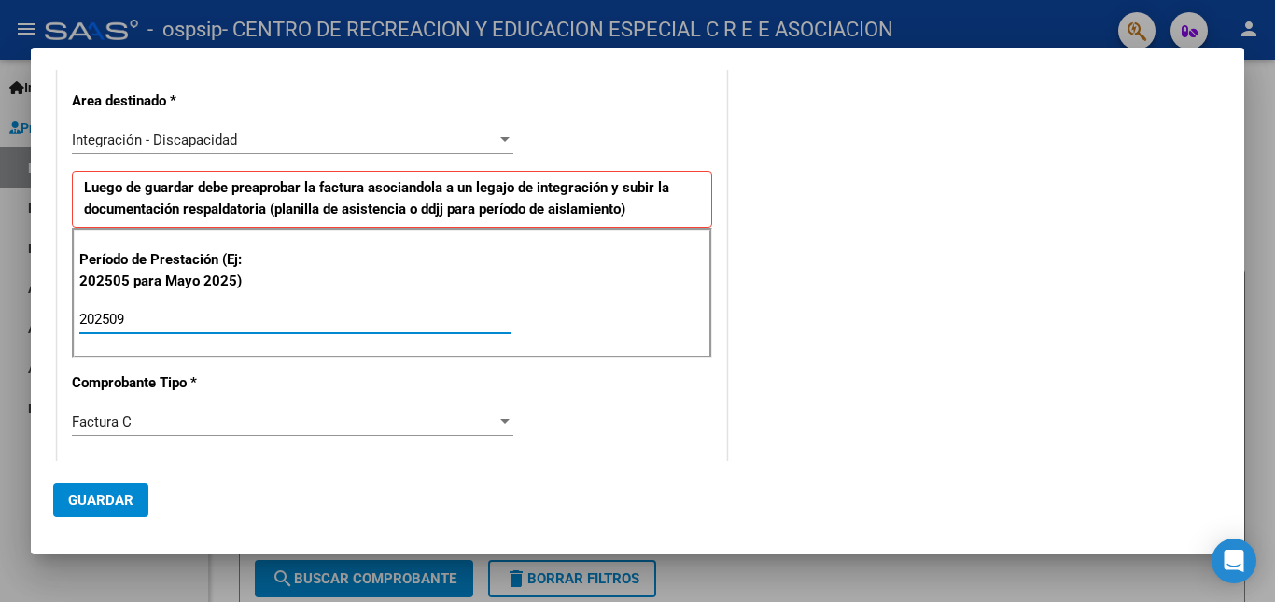
type input "202509"
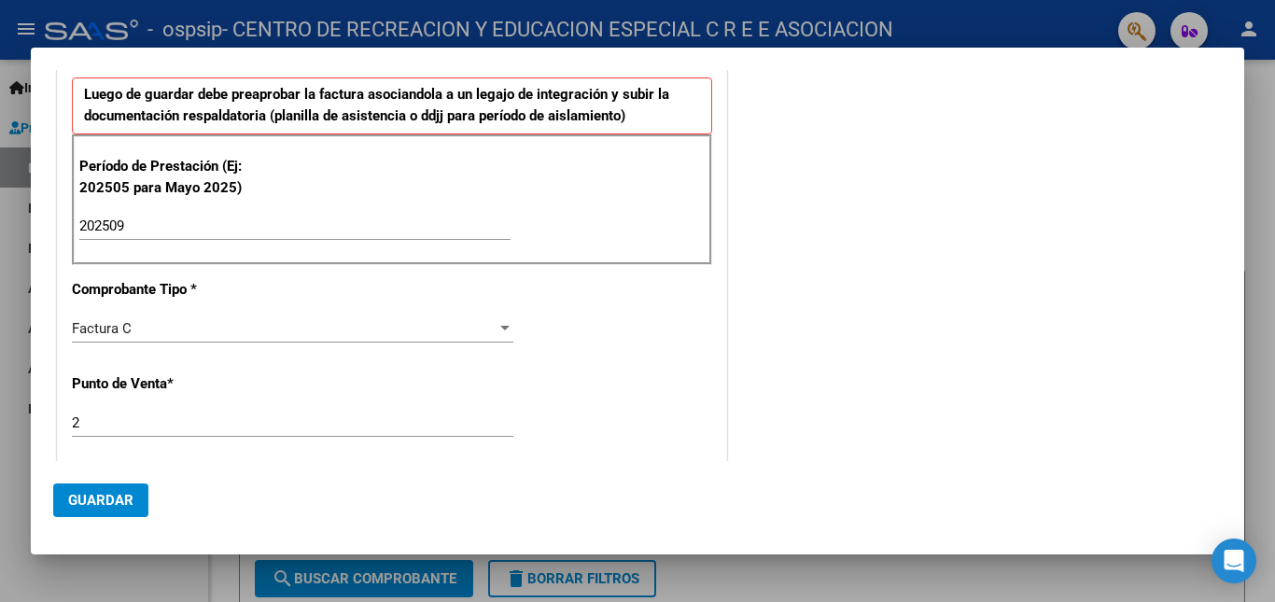
scroll to position [538, 0]
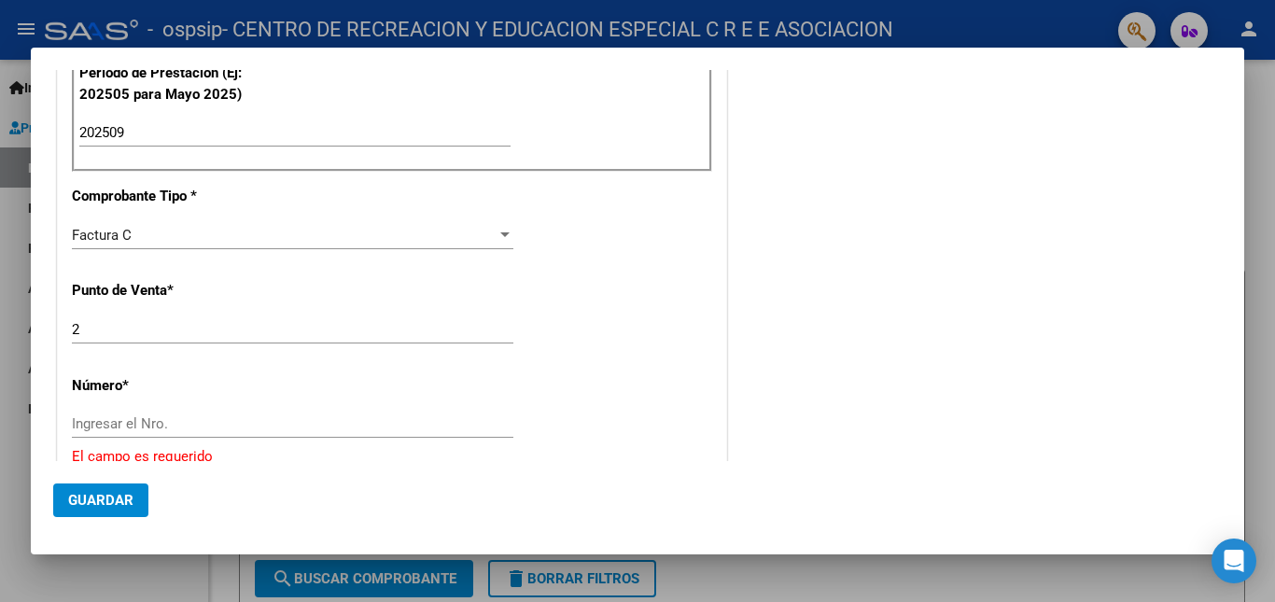
click at [111, 419] on input "Ingresar el Nro." at bounding box center [292, 423] width 441 height 17
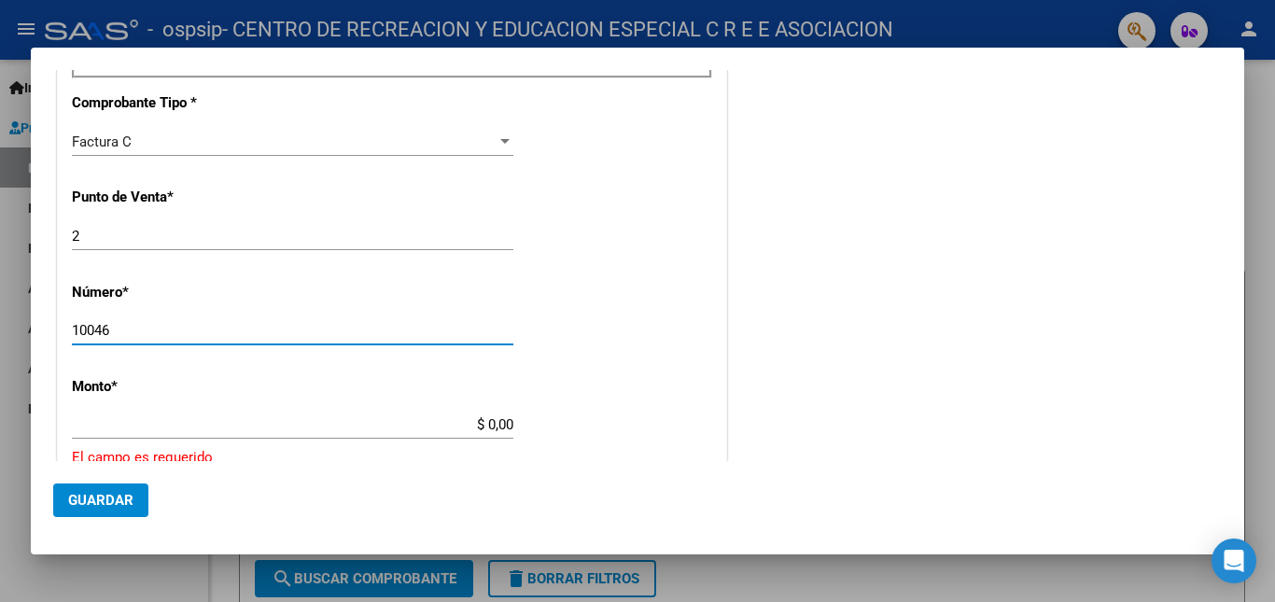
scroll to position [724, 0]
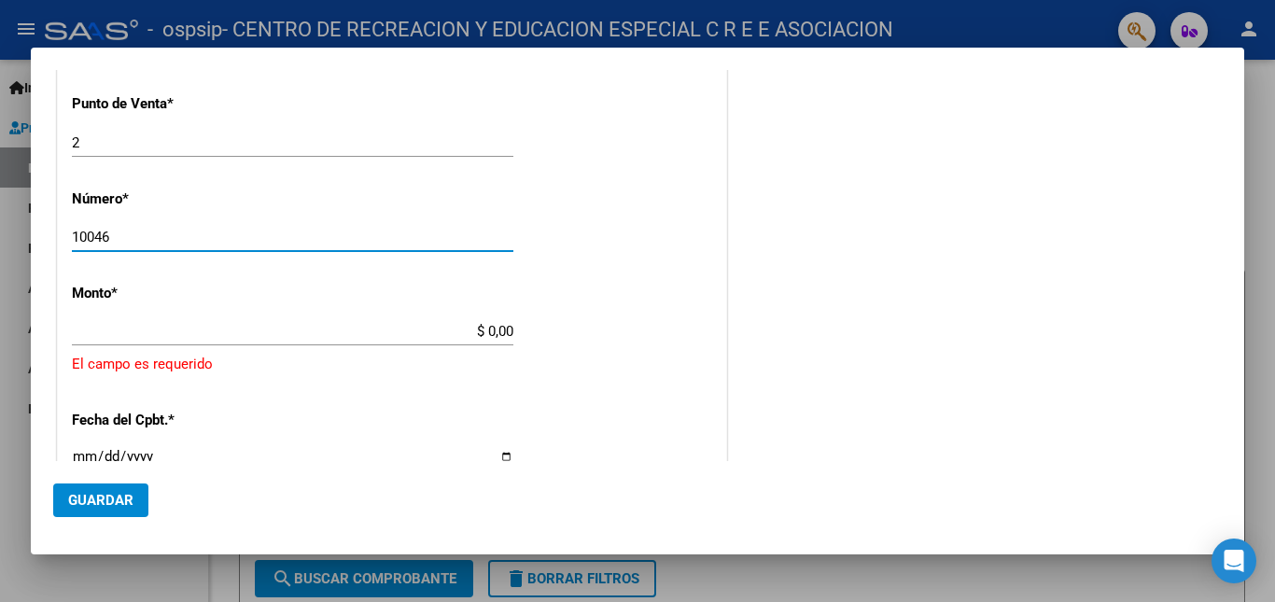
type input "10046"
click at [186, 329] on input "$ 0,00" at bounding box center [292, 331] width 441 height 17
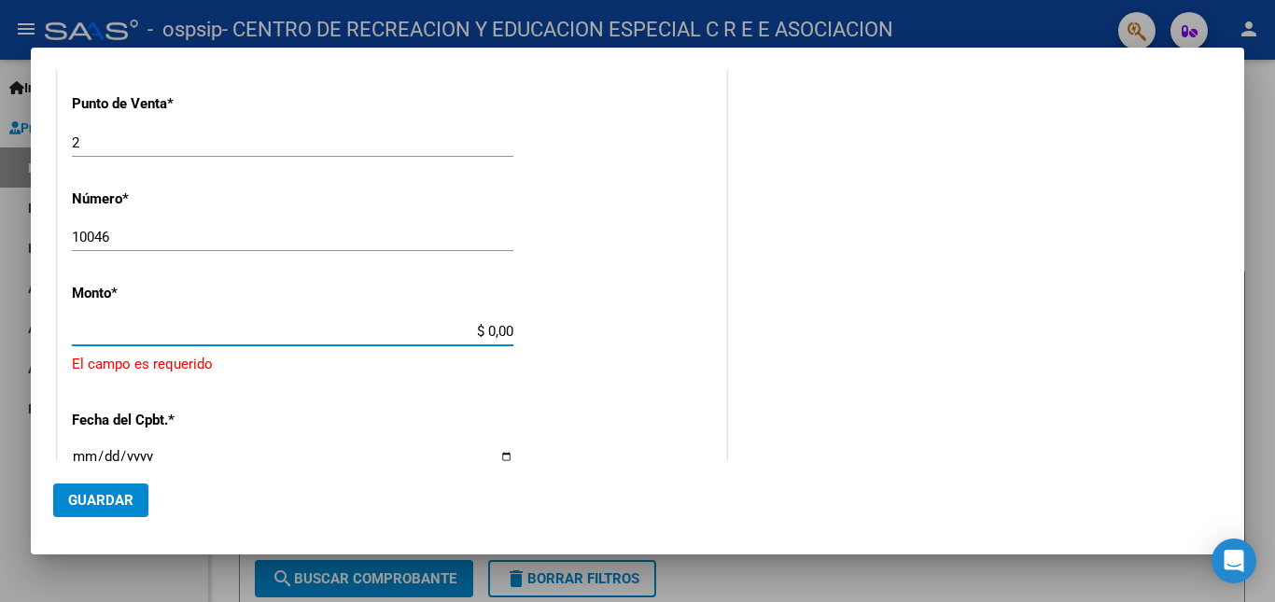
type input "$ 368.278,60"
type input "[DATE]"
type input "75406794232231"
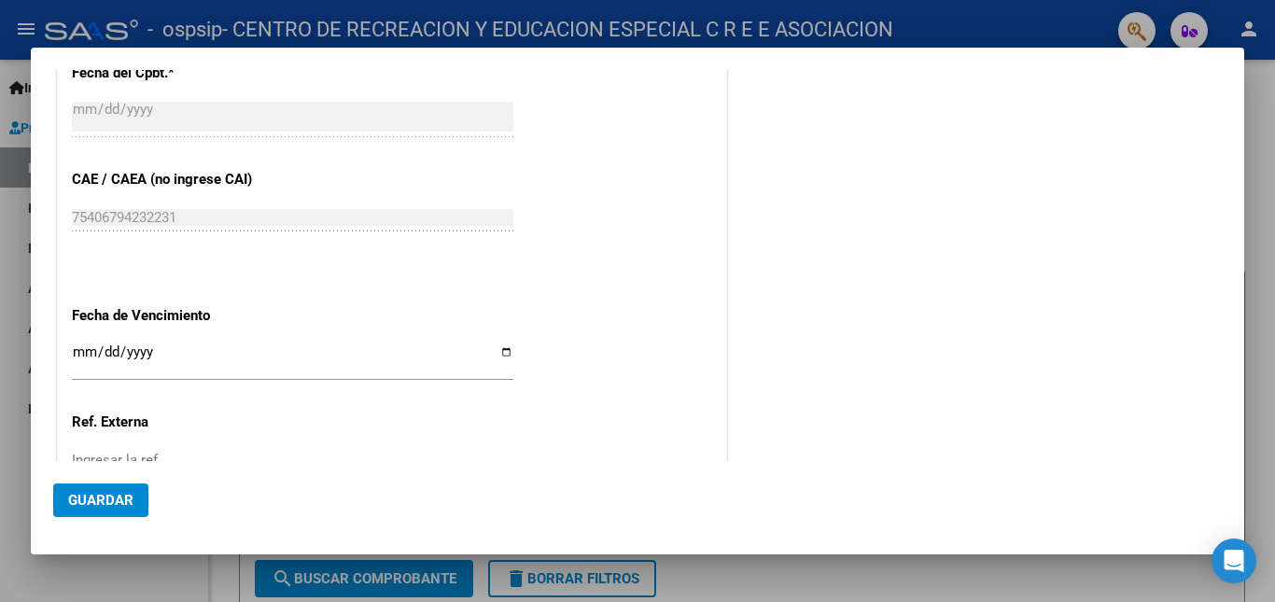
scroll to position [1097, 0]
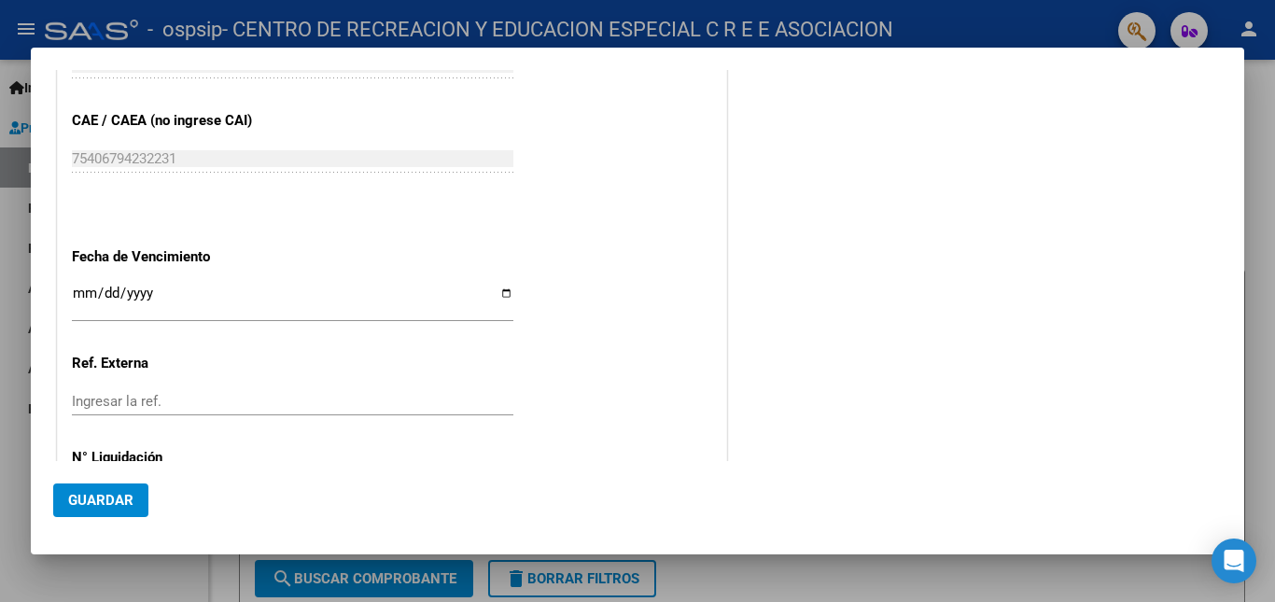
click at [501, 295] on input "Ingresar la fecha" at bounding box center [292, 301] width 441 height 30
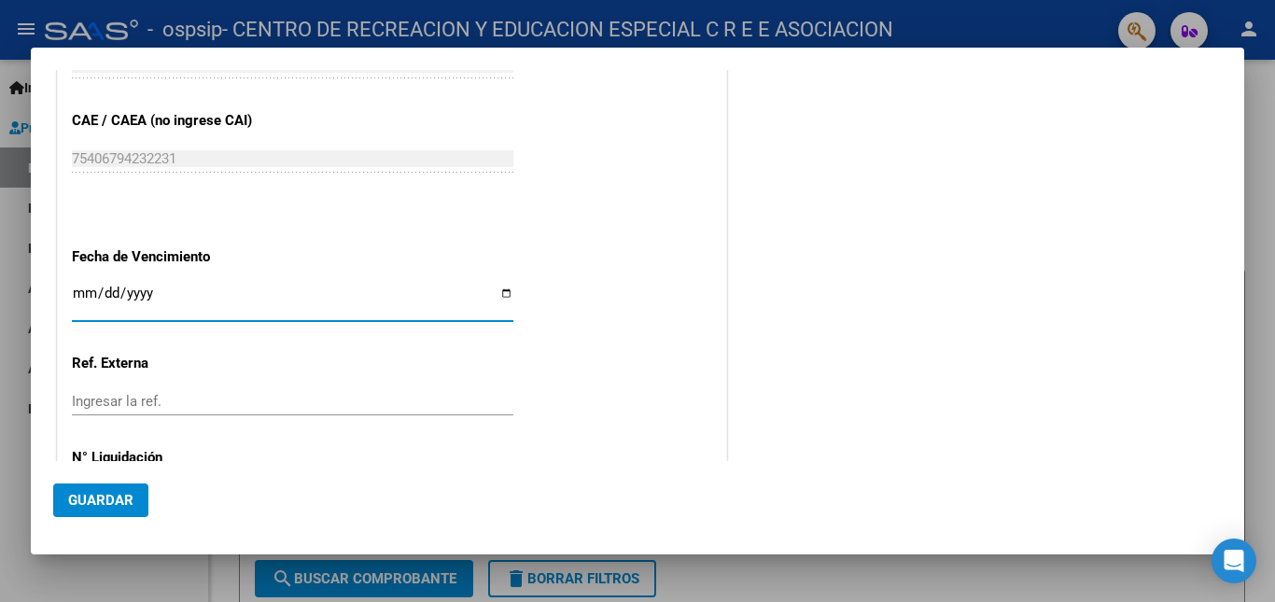
type input "[DATE]"
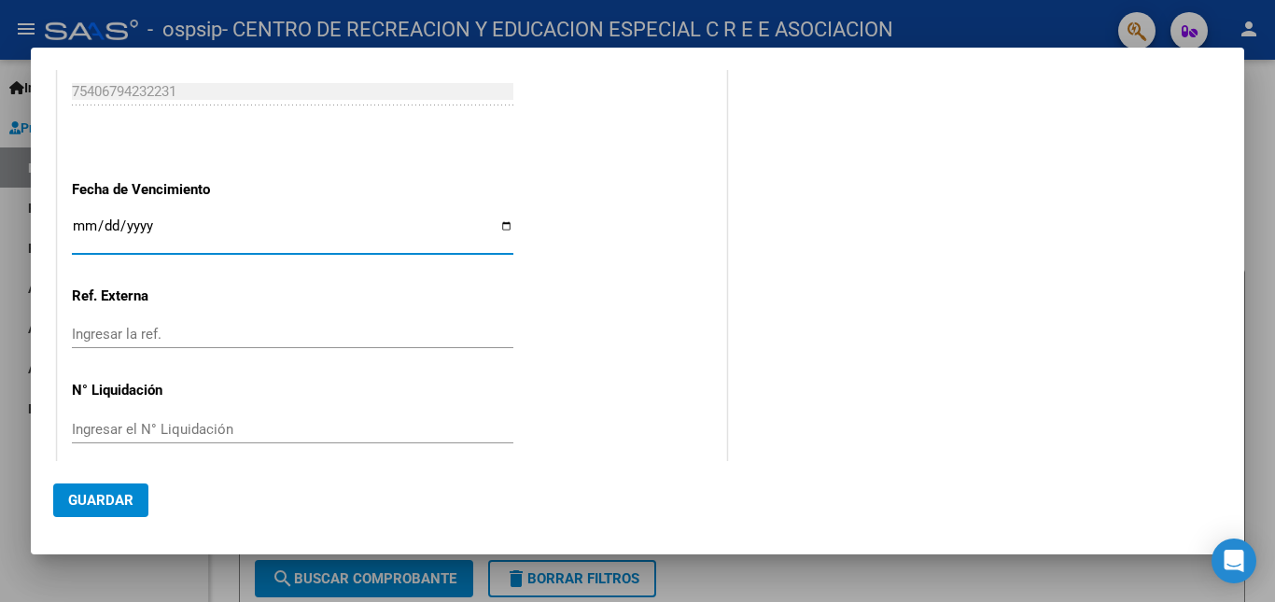
scroll to position [1182, 0]
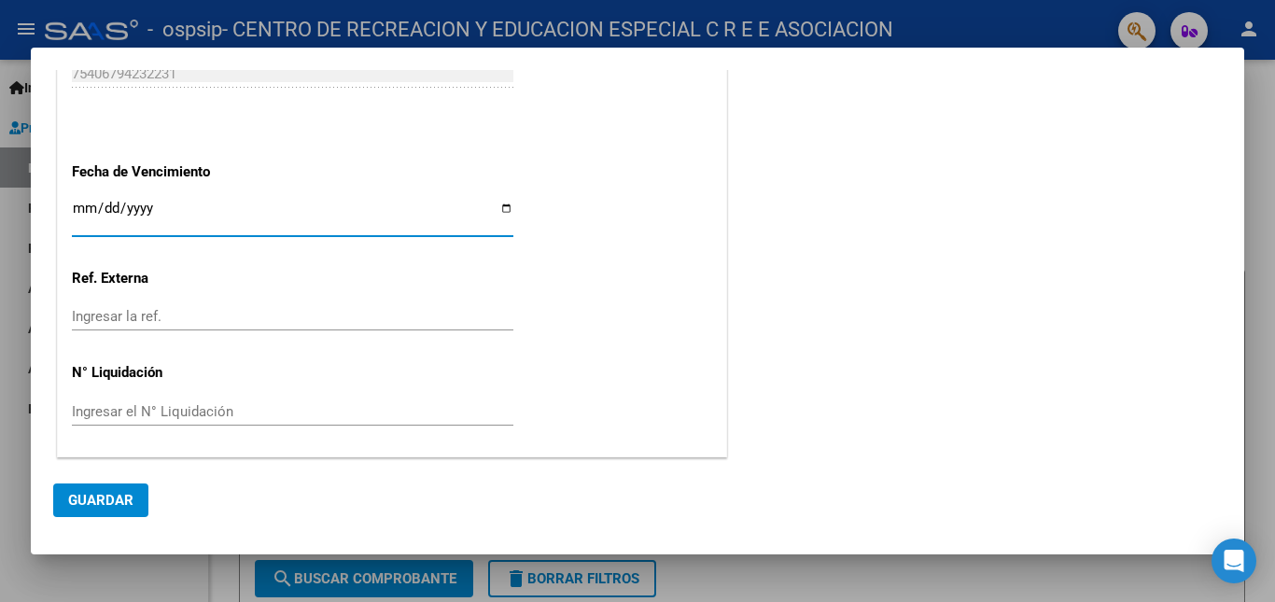
click at [125, 327] on div "Ingresar la ref." at bounding box center [292, 316] width 441 height 28
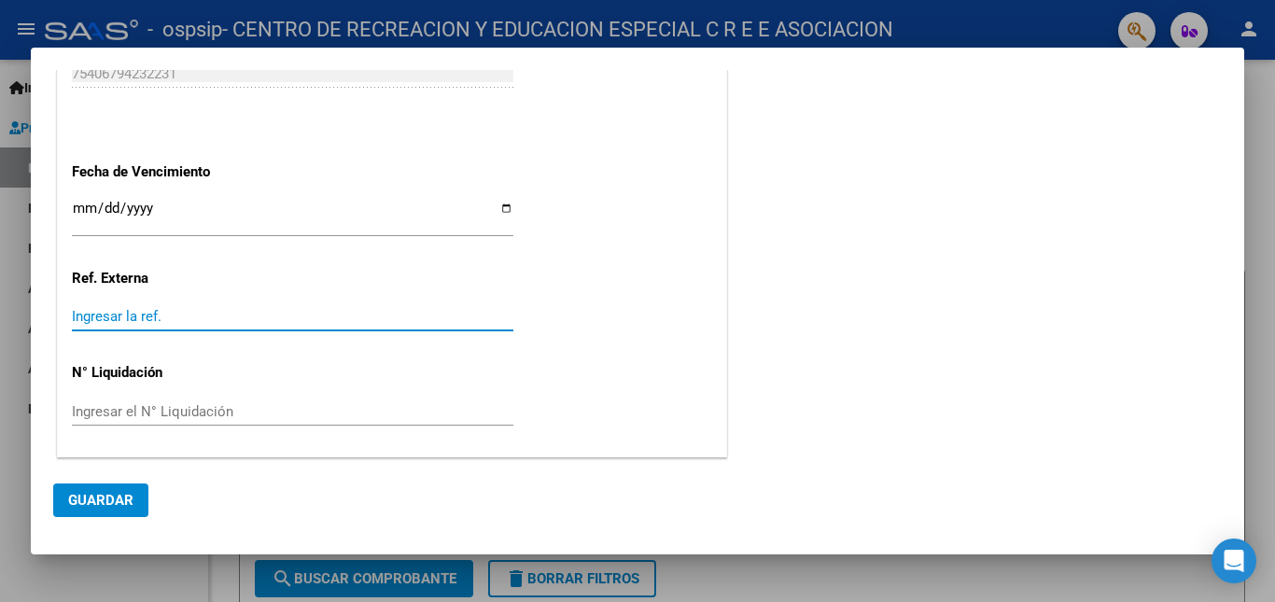
click at [117, 494] on span "Guardar" at bounding box center [100, 500] width 65 height 17
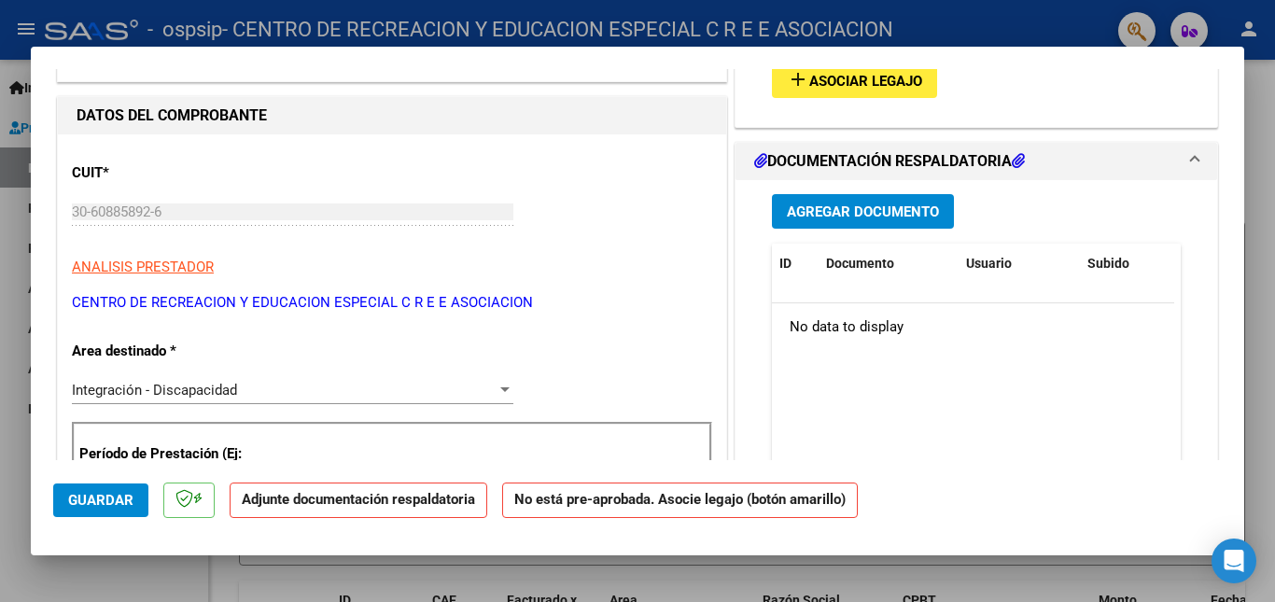
scroll to position [0, 0]
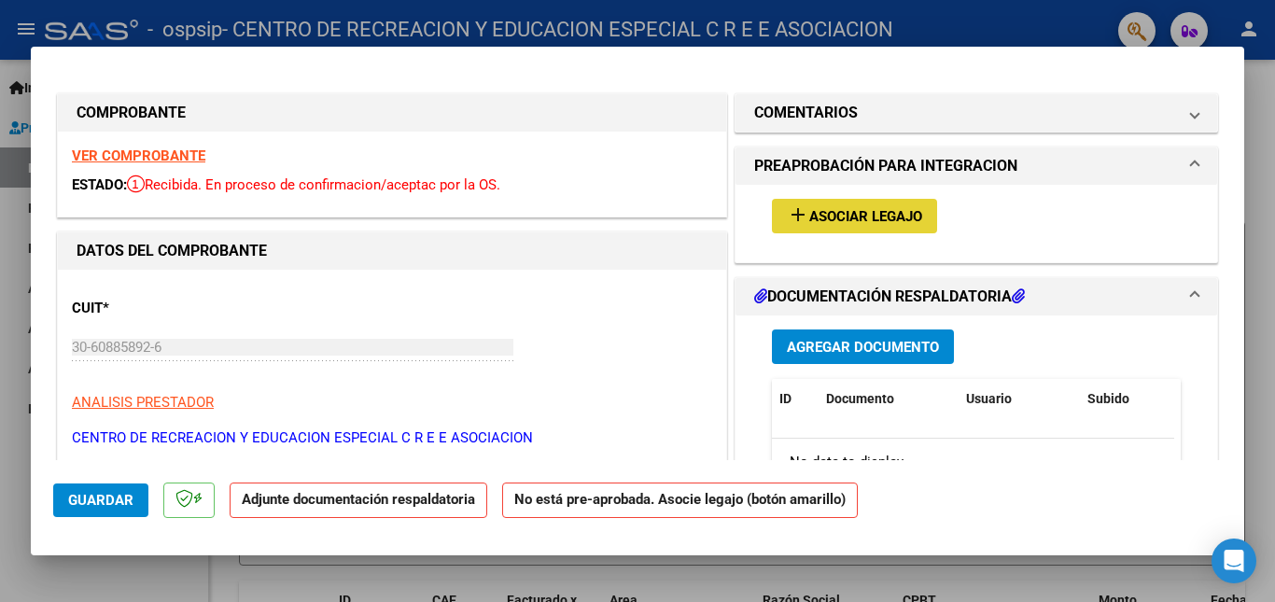
click at [875, 215] on span "Asociar Legajo" at bounding box center [865, 216] width 113 height 17
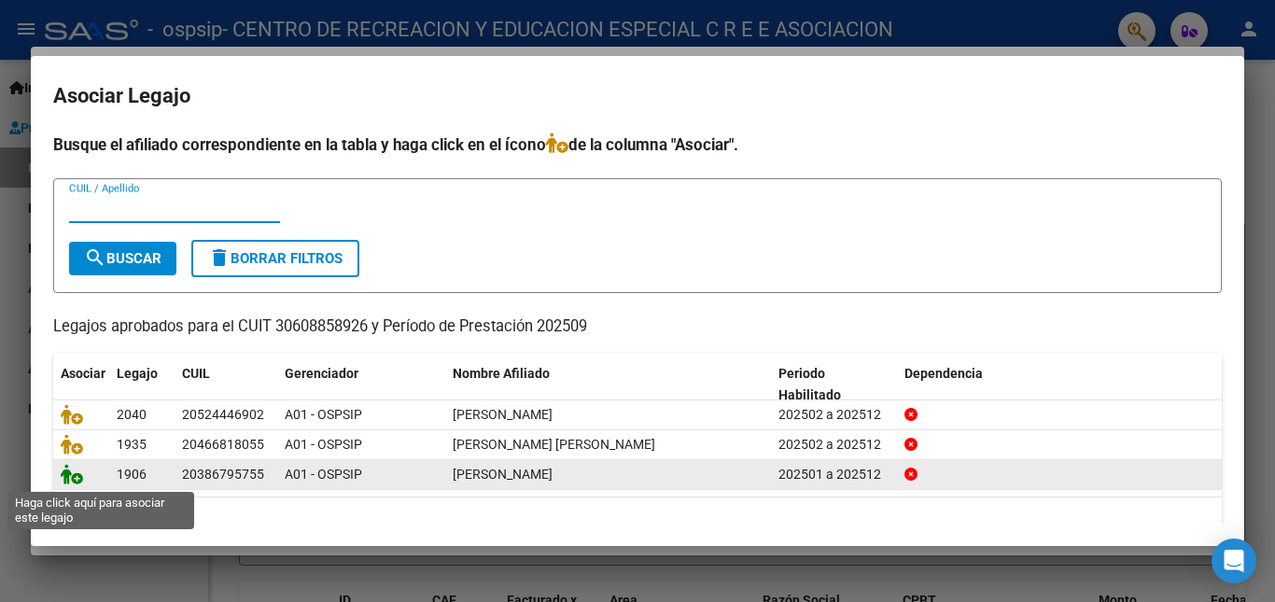
click at [75, 482] on icon at bounding box center [72, 474] width 22 height 21
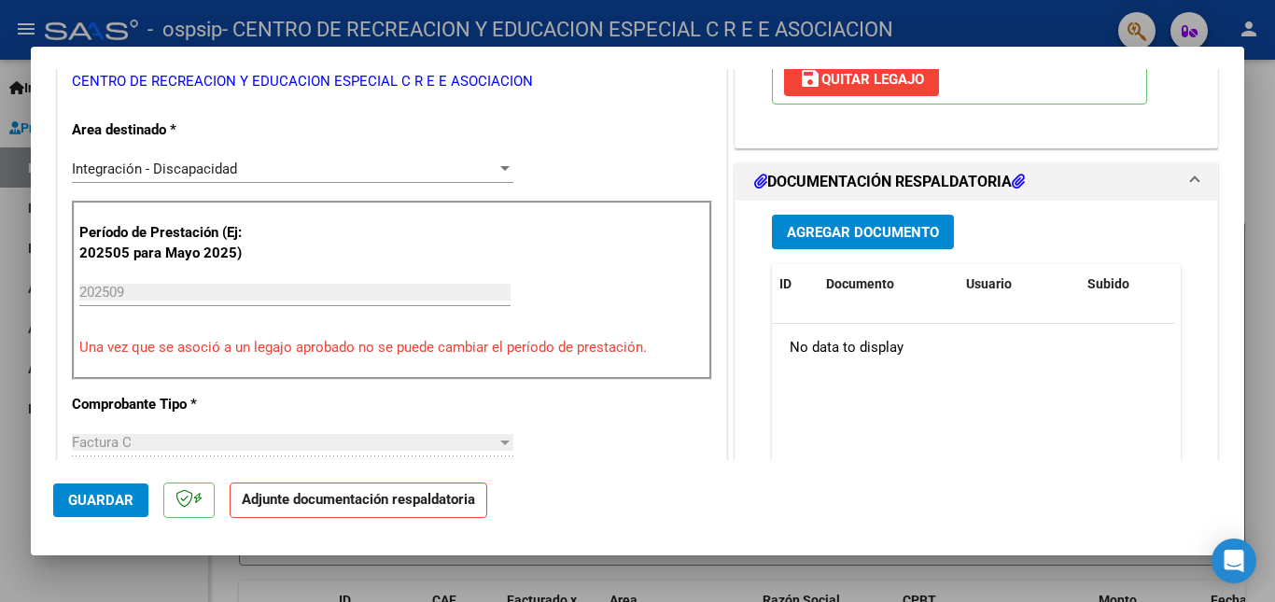
scroll to position [373, 0]
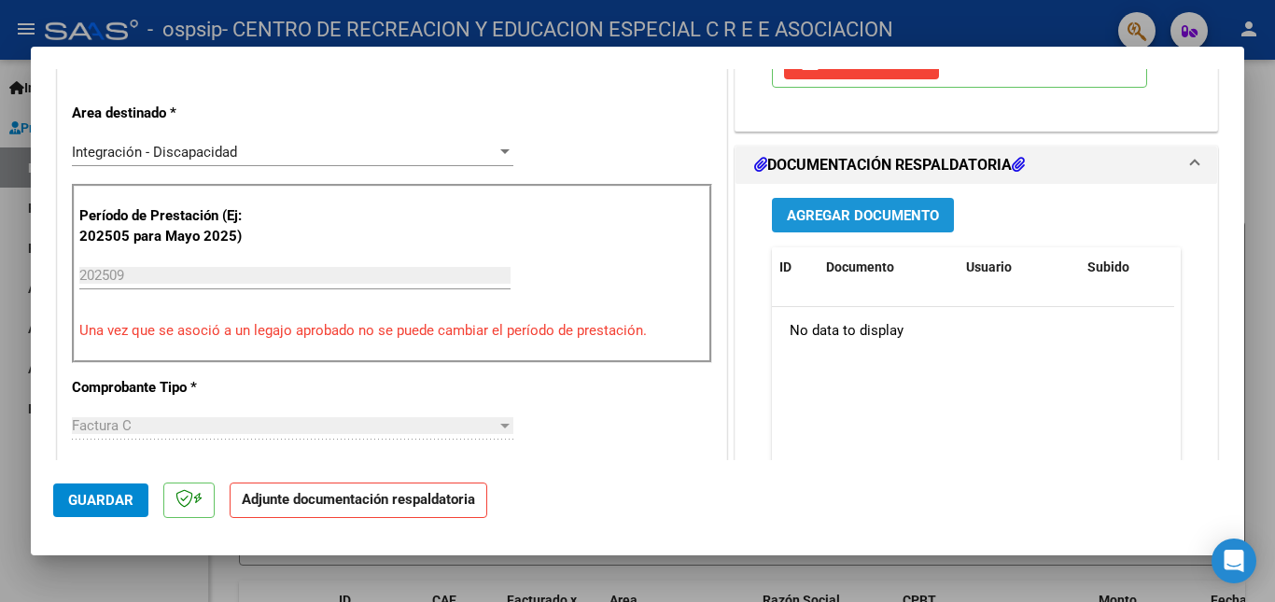
click at [859, 222] on span "Agregar Documento" at bounding box center [863, 215] width 152 height 17
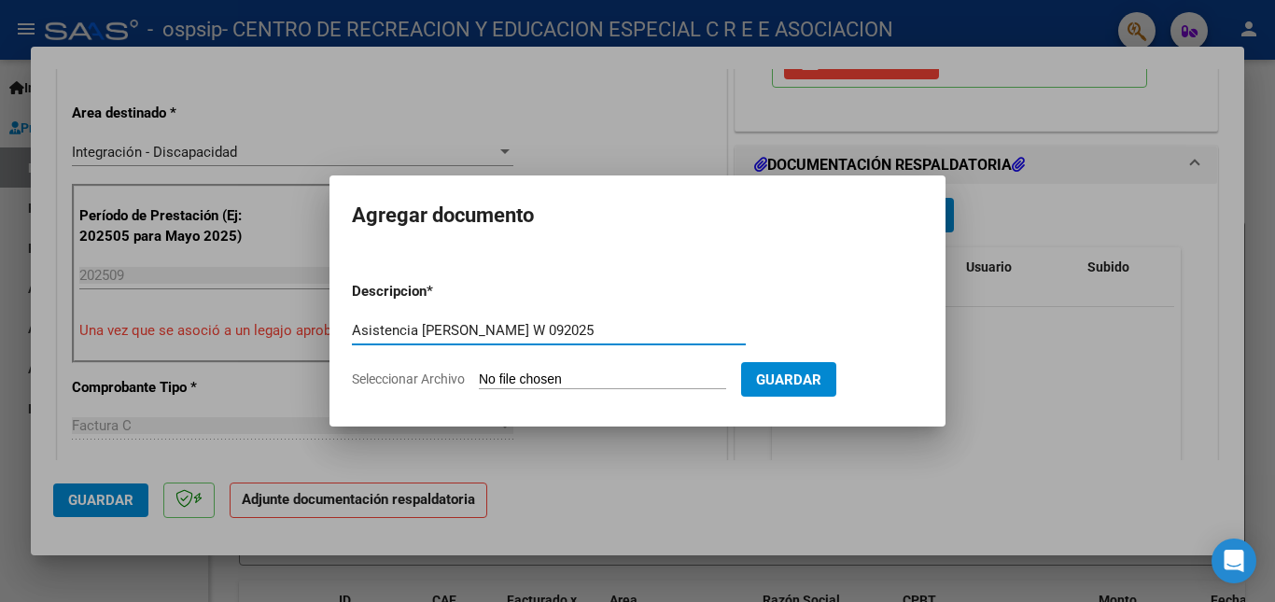
type input "Asistencia [PERSON_NAME] W 092025"
click at [816, 380] on span "Guardar" at bounding box center [788, 379] width 65 height 17
click at [449, 385] on span "Seleccionar Archivo" at bounding box center [408, 378] width 113 height 15
click at [479, 385] on input "Seleccionar Archivo" at bounding box center [602, 380] width 247 height 18
click at [439, 377] on span "Seleccionar Archivo" at bounding box center [408, 378] width 113 height 15
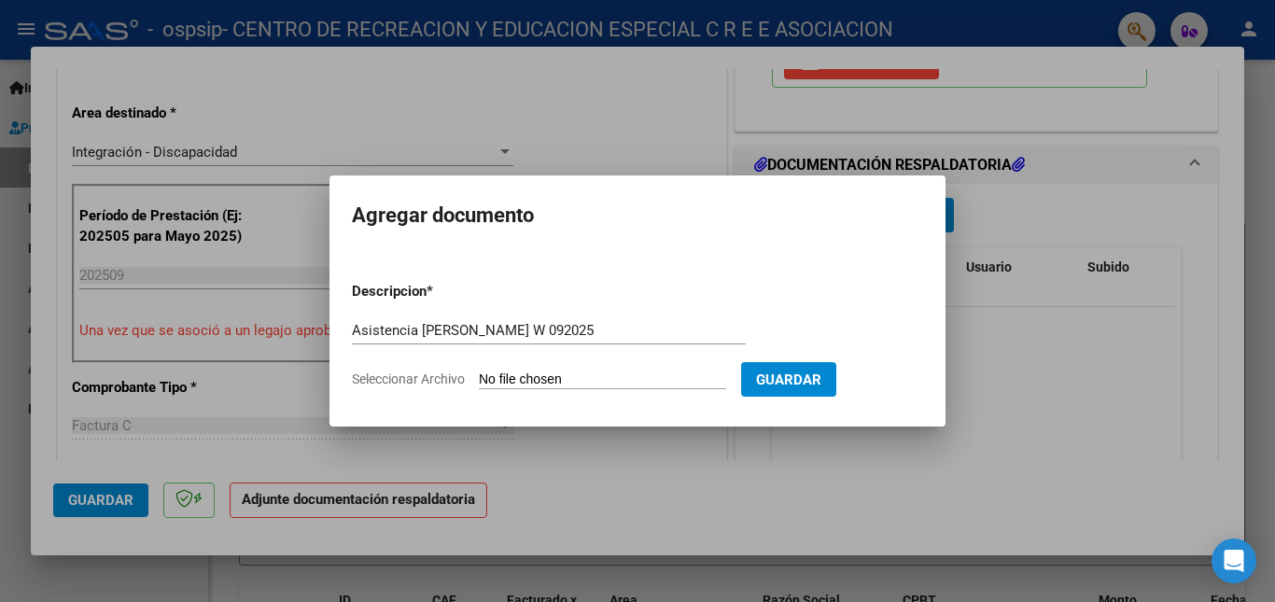
click at [479, 377] on input "Seleccionar Archivo" at bounding box center [602, 380] width 247 height 18
type input "C:\fakepath\Asistencia [PERSON_NAME] W 09-2025.pdf"
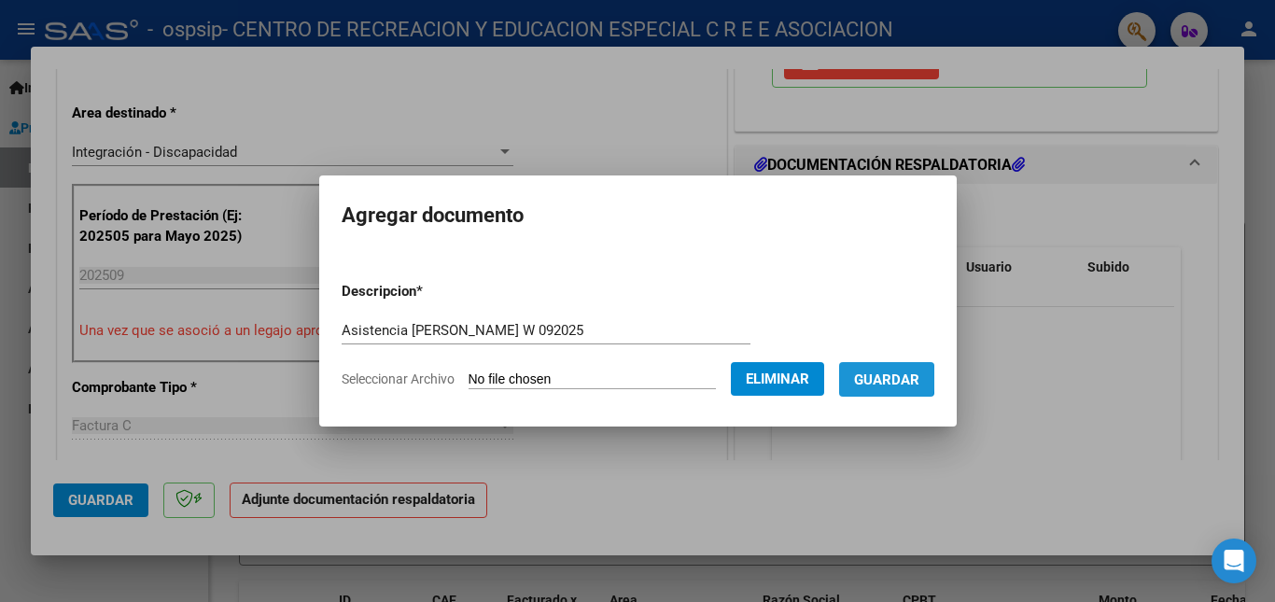
click at [893, 378] on span "Guardar" at bounding box center [886, 379] width 65 height 17
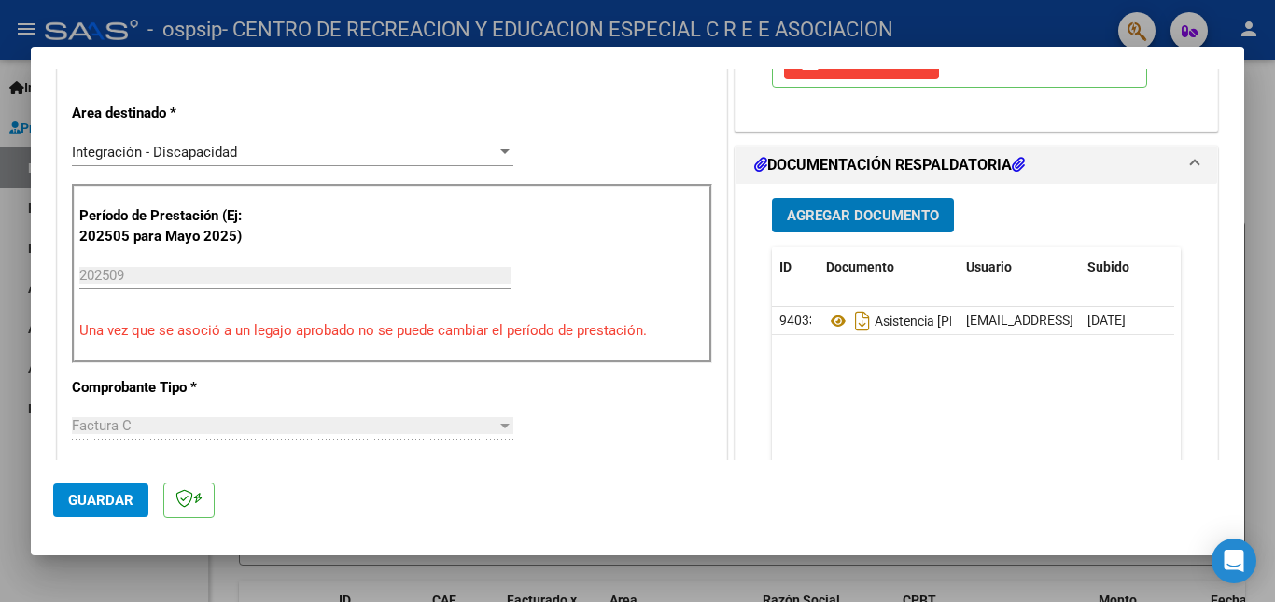
click at [859, 219] on span "Agregar Documento" at bounding box center [863, 215] width 152 height 17
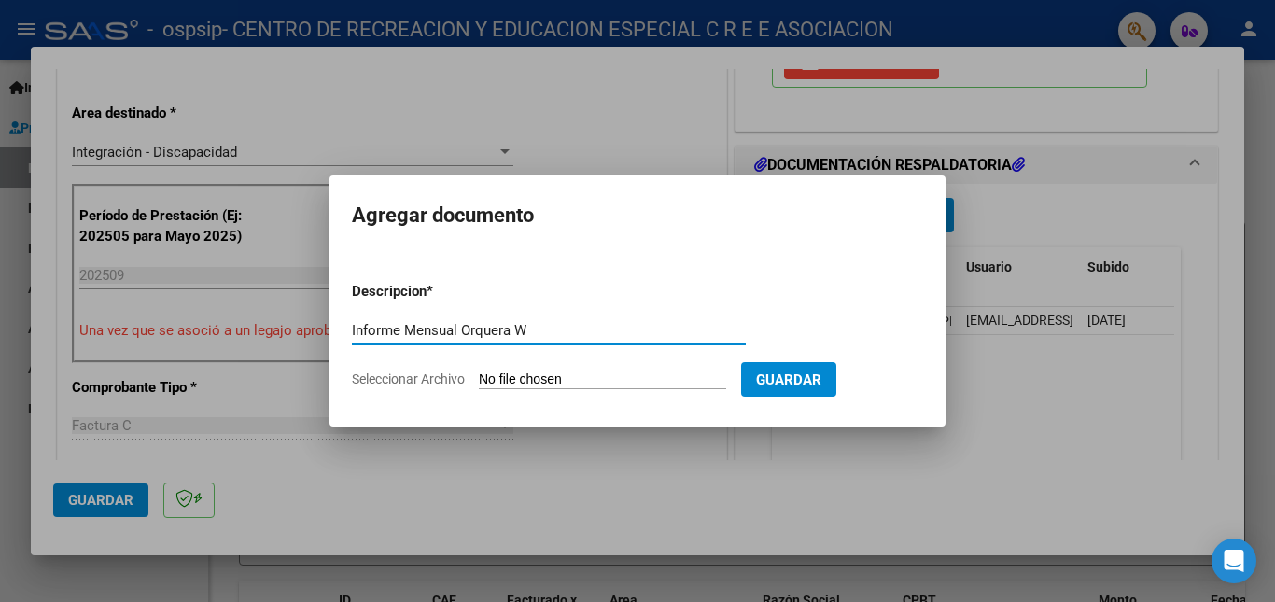
type input "Informe Mensual Orquera W"
click at [404, 384] on span "Seleccionar Archivo" at bounding box center [408, 378] width 113 height 15
click at [479, 384] on input "Seleccionar Archivo" at bounding box center [602, 380] width 247 height 18
type input "C:\fakepath\Informe [PERSON_NAME] W 09-2025.pdf"
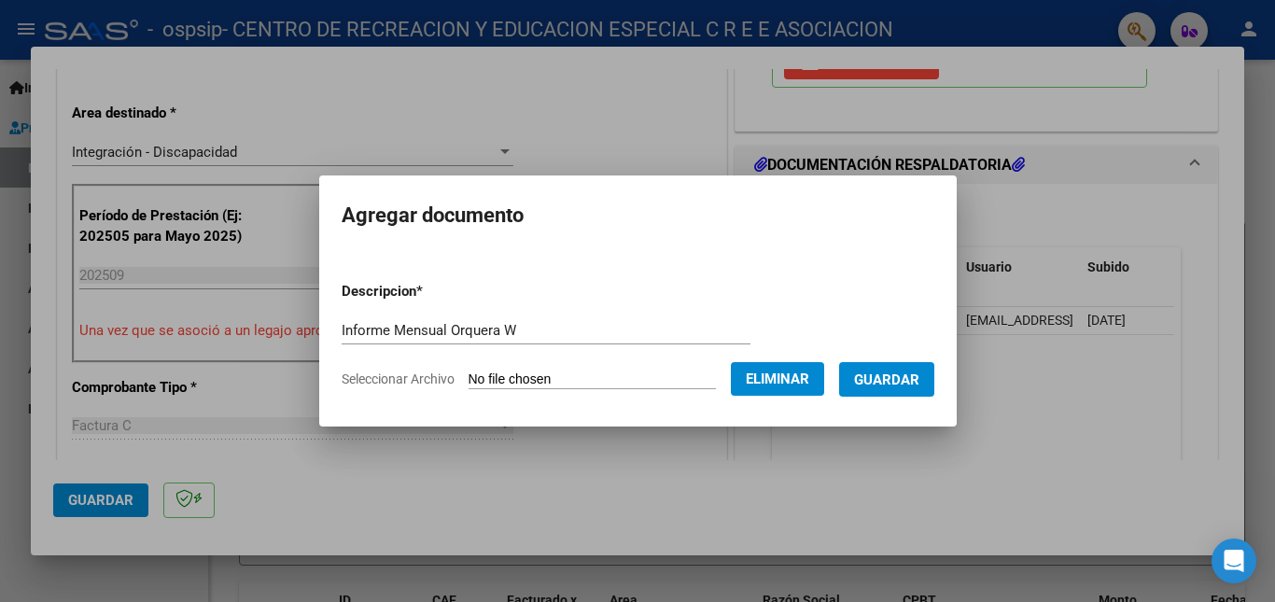
click at [883, 370] on span "Guardar" at bounding box center [886, 378] width 65 height 17
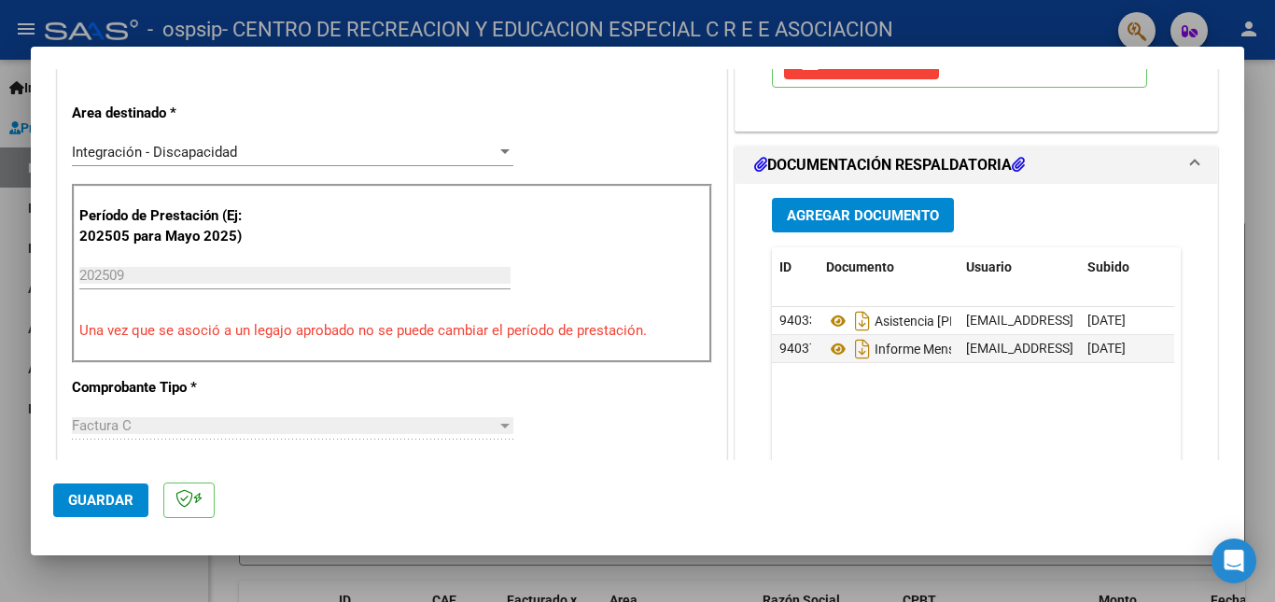
scroll to position [415, 0]
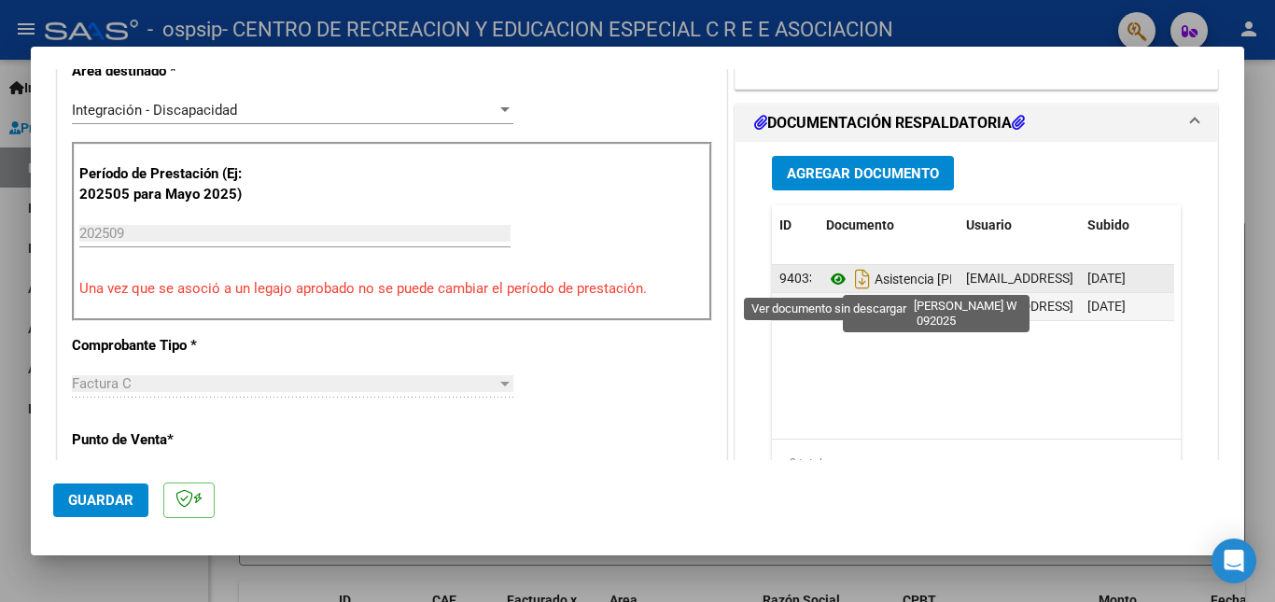
click at [832, 275] on icon at bounding box center [838, 279] width 24 height 22
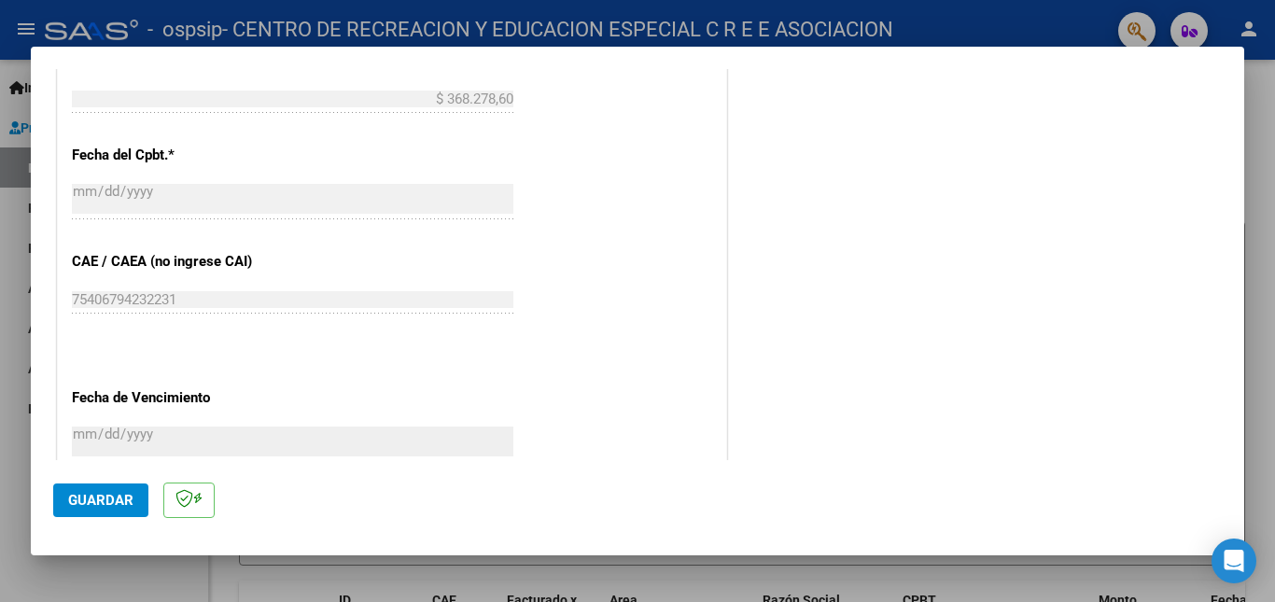
scroll to position [1120, 0]
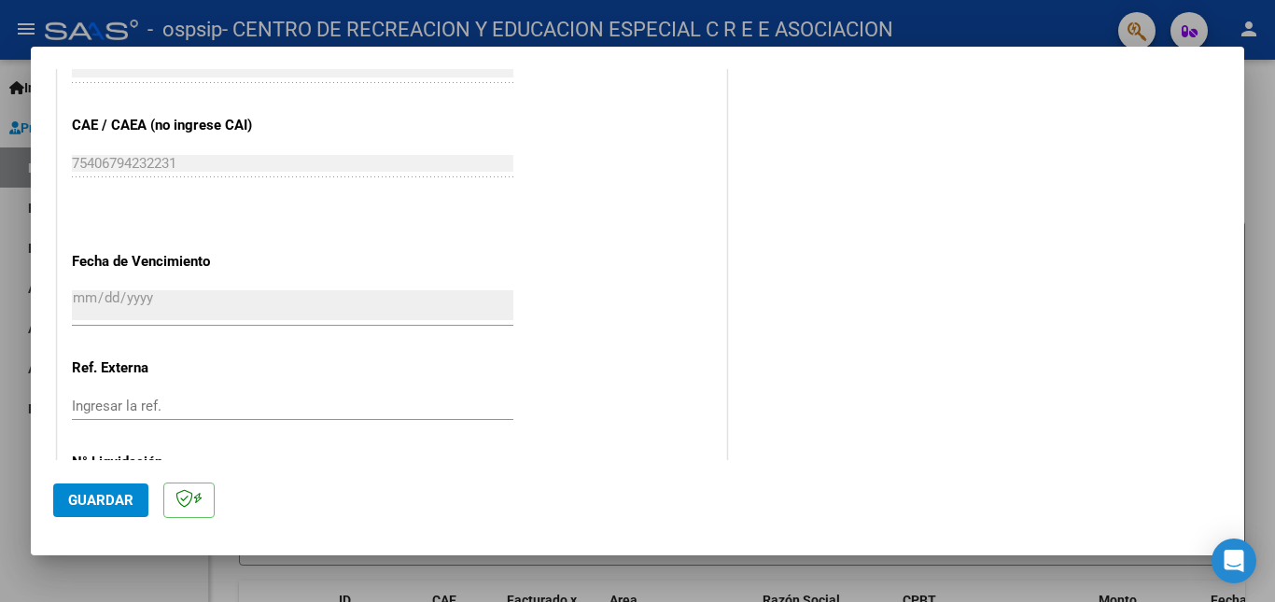
click at [96, 495] on span "Guardar" at bounding box center [100, 500] width 65 height 17
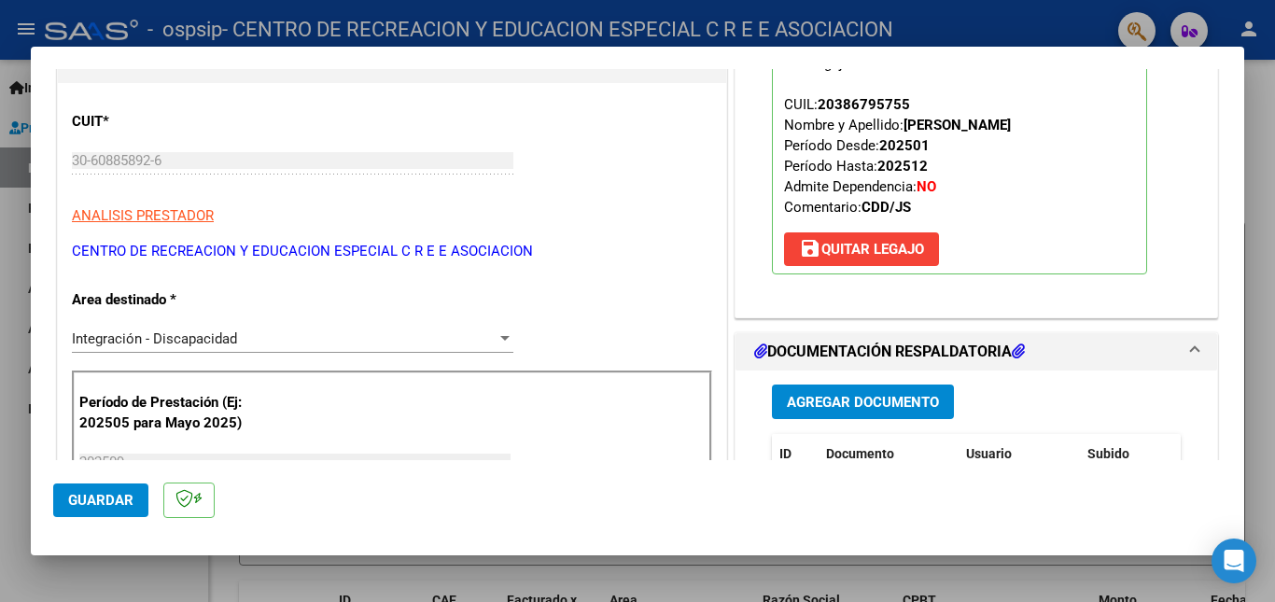
scroll to position [0, 0]
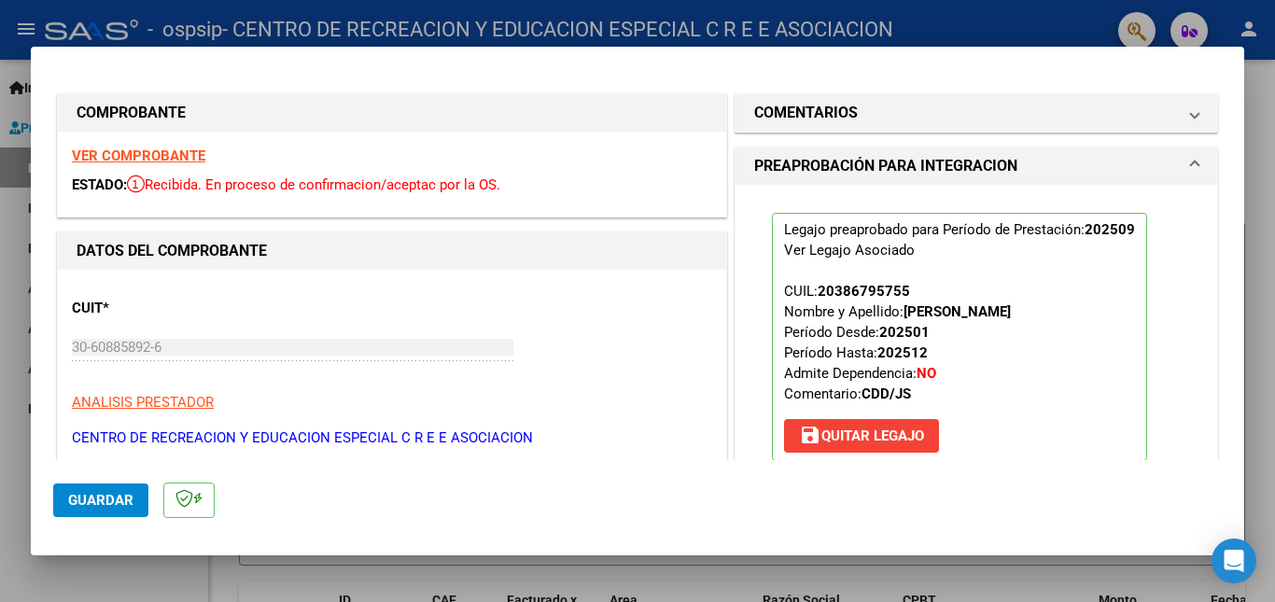
click at [1254, 368] on div at bounding box center [637, 301] width 1275 height 602
type input "$ 0,00"
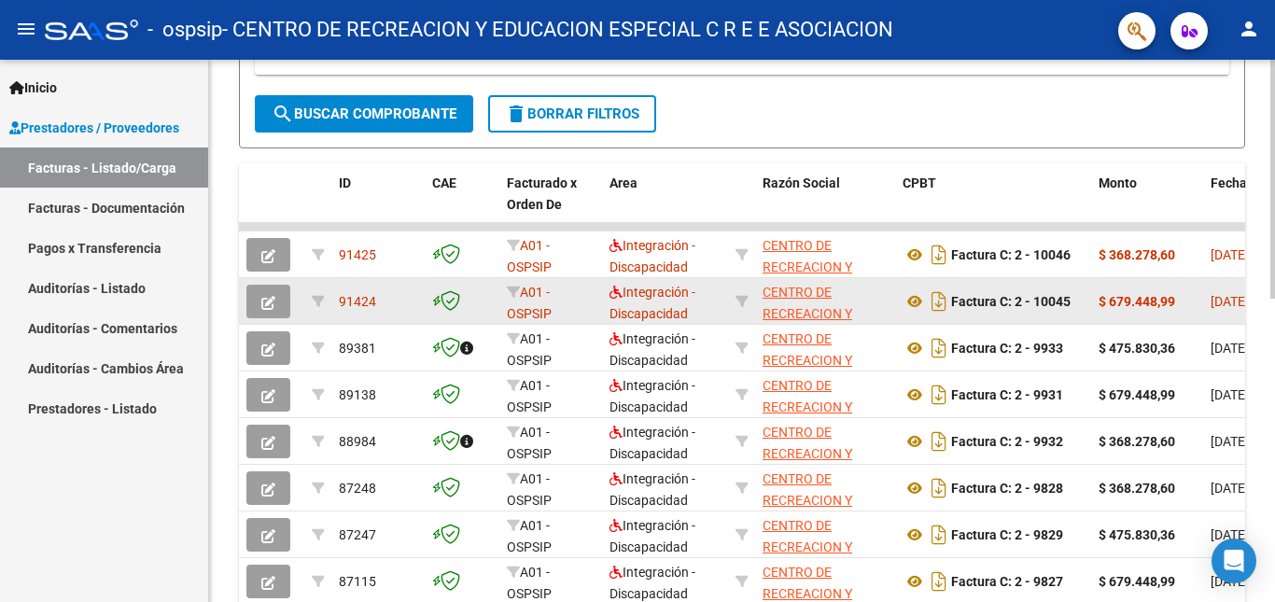
scroll to position [467, 0]
